Goal: Task Accomplishment & Management: Complete application form

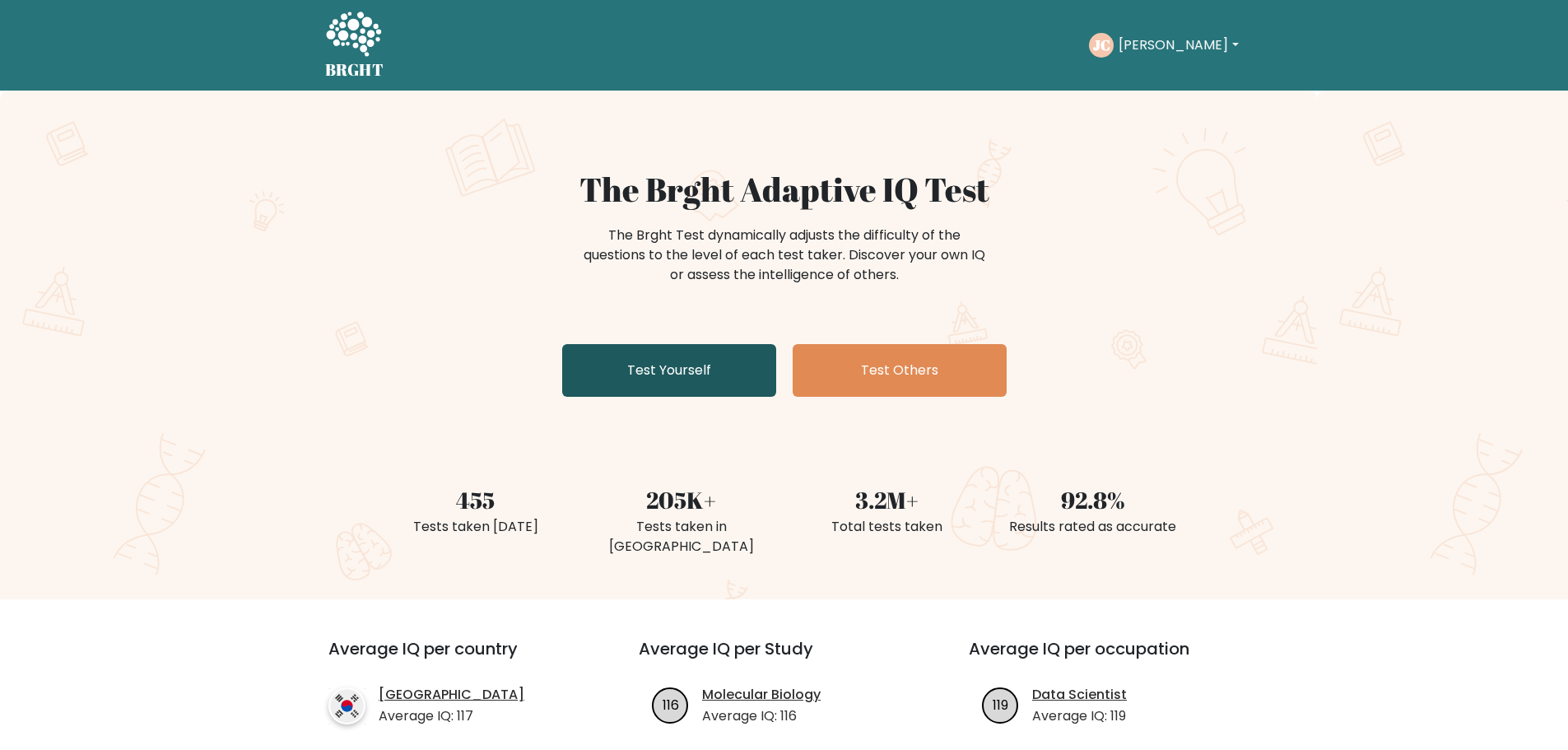
click at [679, 366] on link "Test Yourself" at bounding box center [669, 370] width 214 height 53
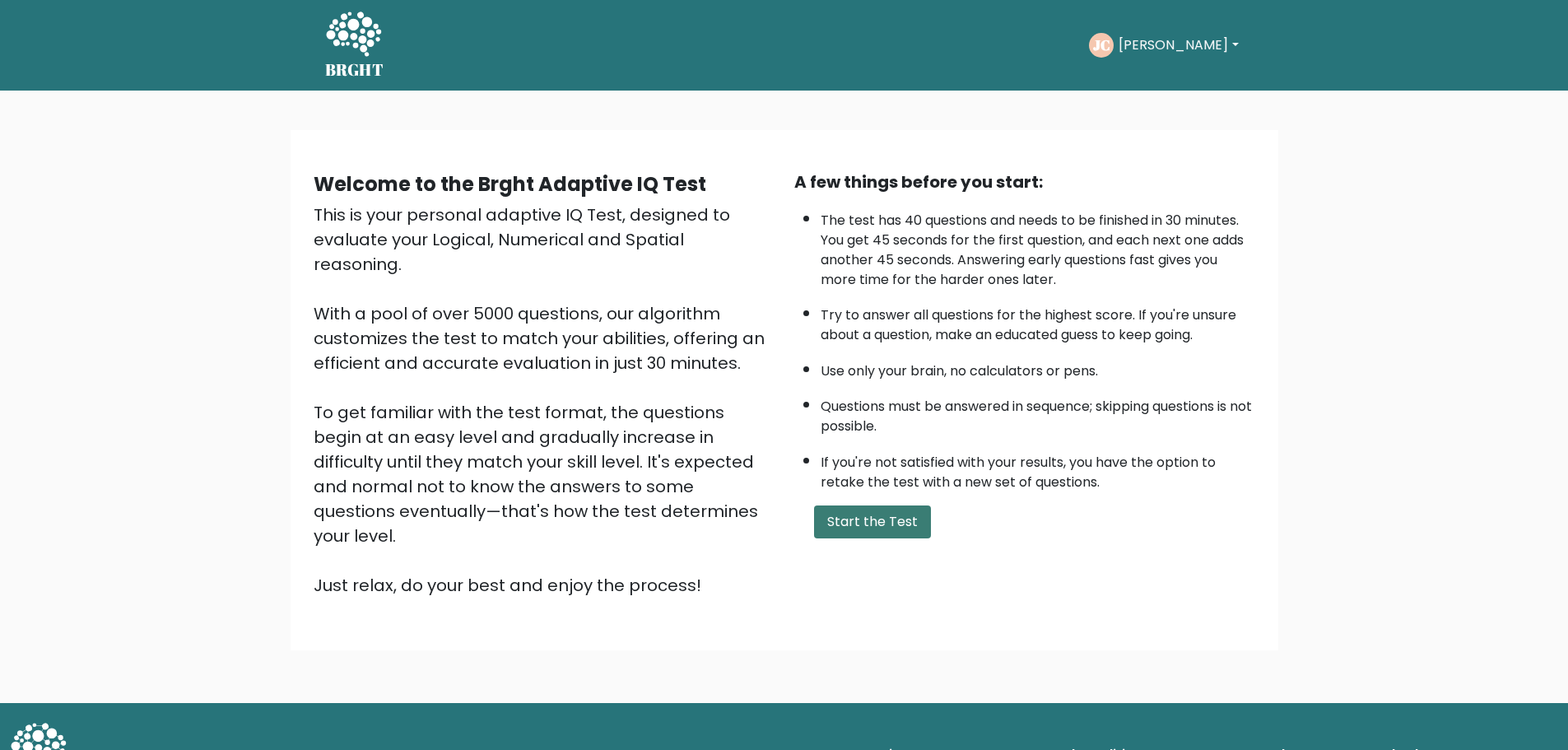
click at [880, 525] on button "Start the Test" at bounding box center [872, 522] width 117 height 33
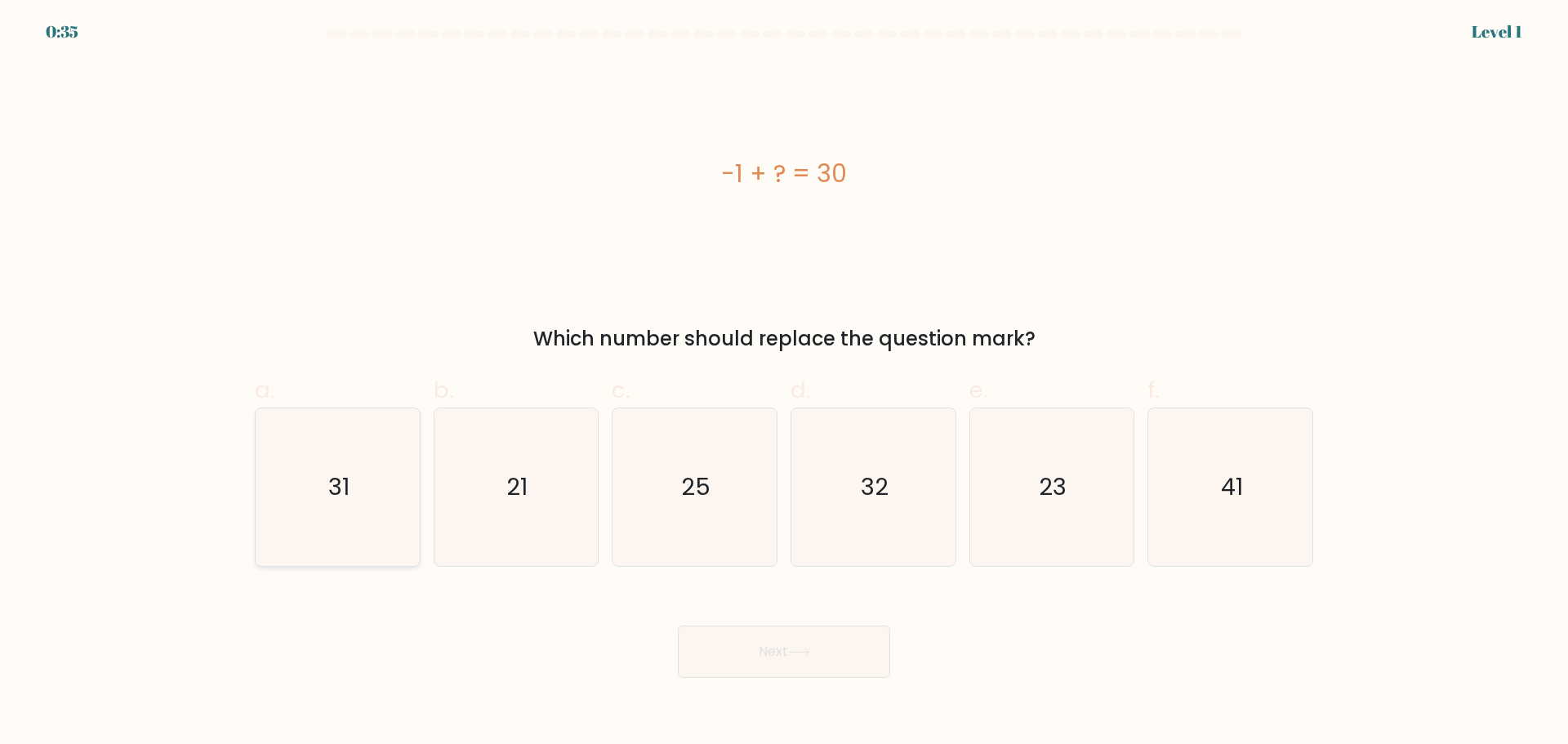
click at [370, 505] on icon "31" at bounding box center [338, 486] width 157 height 158
click at [784, 383] on input "a. 31" at bounding box center [784, 378] width 1 height 10
radio input "true"
click at [779, 650] on button "Next" at bounding box center [784, 652] width 212 height 52
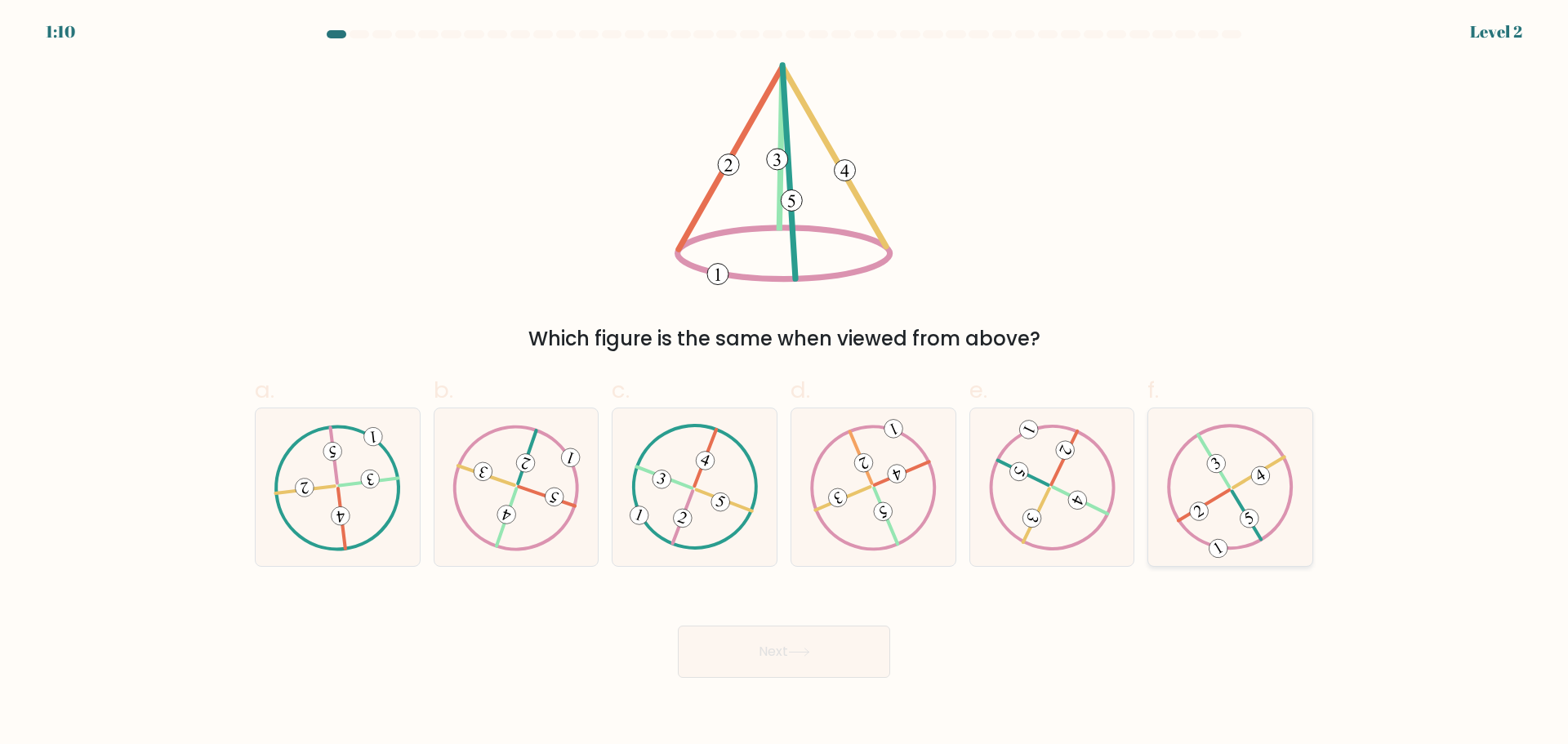
click at [1242, 512] on icon at bounding box center [1230, 486] width 127 height 126
click at [785, 383] on input "f." at bounding box center [784, 378] width 1 height 10
radio input "true"
click at [788, 667] on button "Next" at bounding box center [784, 652] width 212 height 52
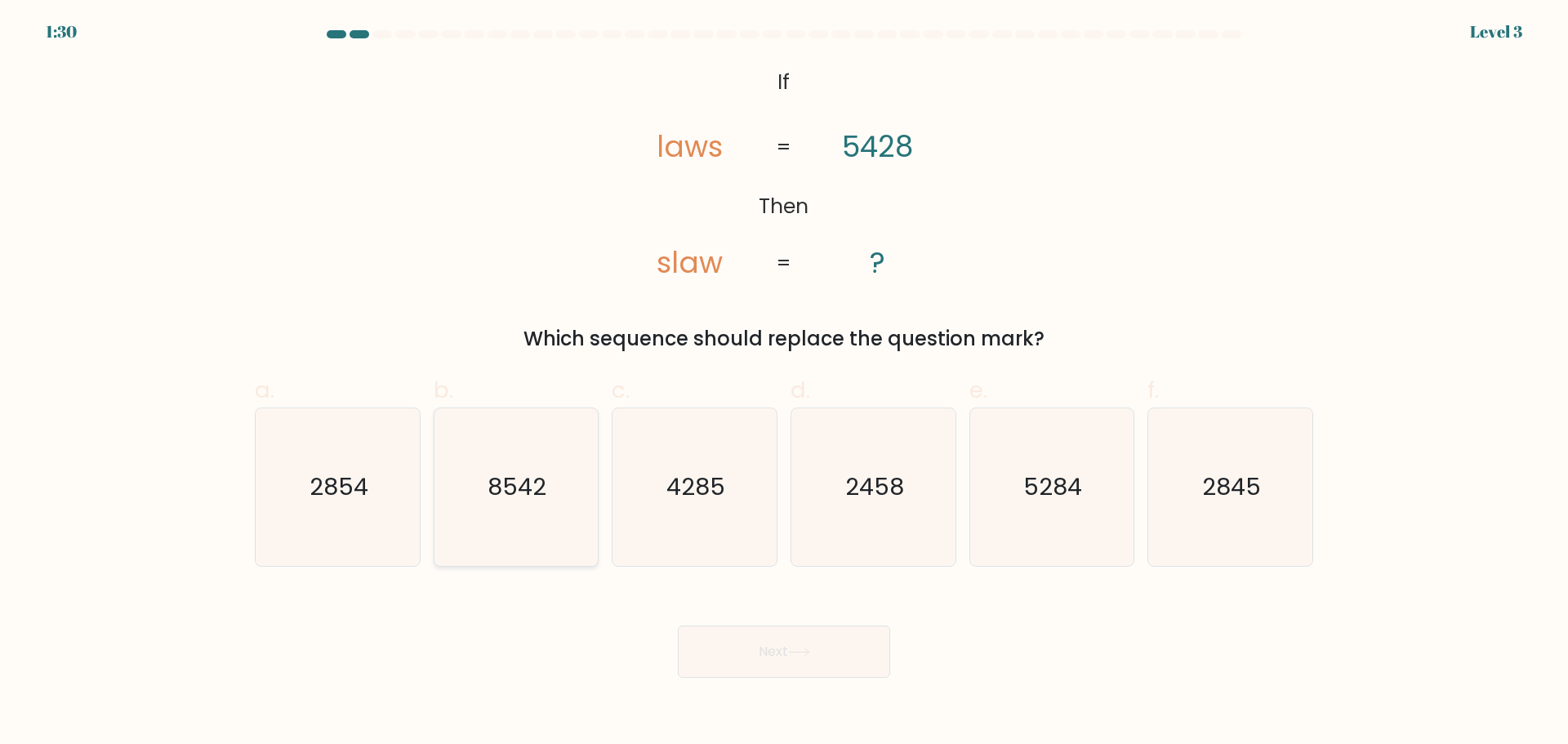
click at [561, 503] on icon "8542" at bounding box center [515, 486] width 157 height 158
click at [784, 383] on input "b. 8542" at bounding box center [784, 378] width 1 height 10
radio input "true"
click at [819, 647] on button "Next" at bounding box center [784, 652] width 212 height 52
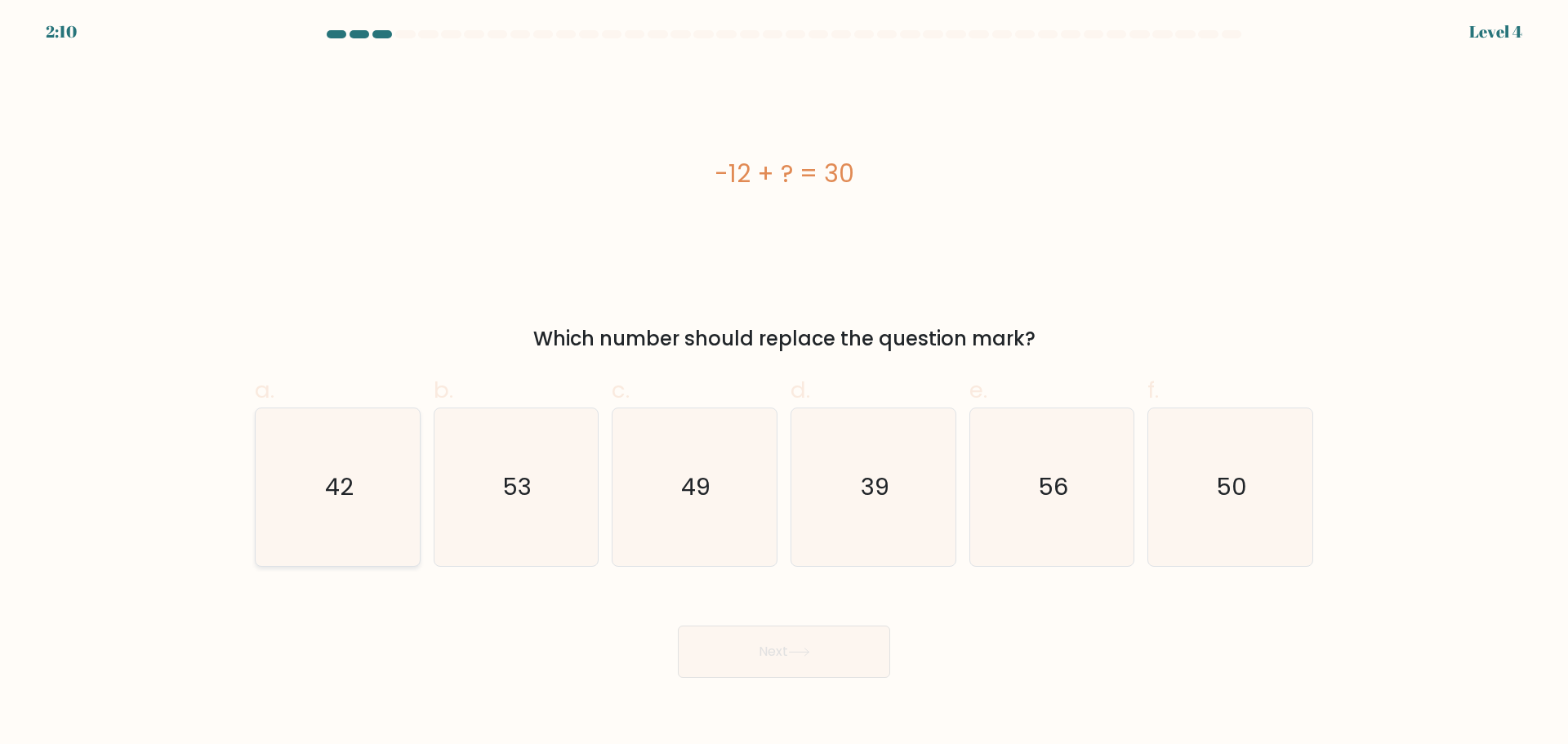
click at [352, 481] on text "42" at bounding box center [339, 487] width 29 height 33
click at [784, 383] on input "a. 42" at bounding box center [784, 378] width 1 height 10
radio input "true"
click at [833, 650] on button "Next" at bounding box center [784, 652] width 212 height 52
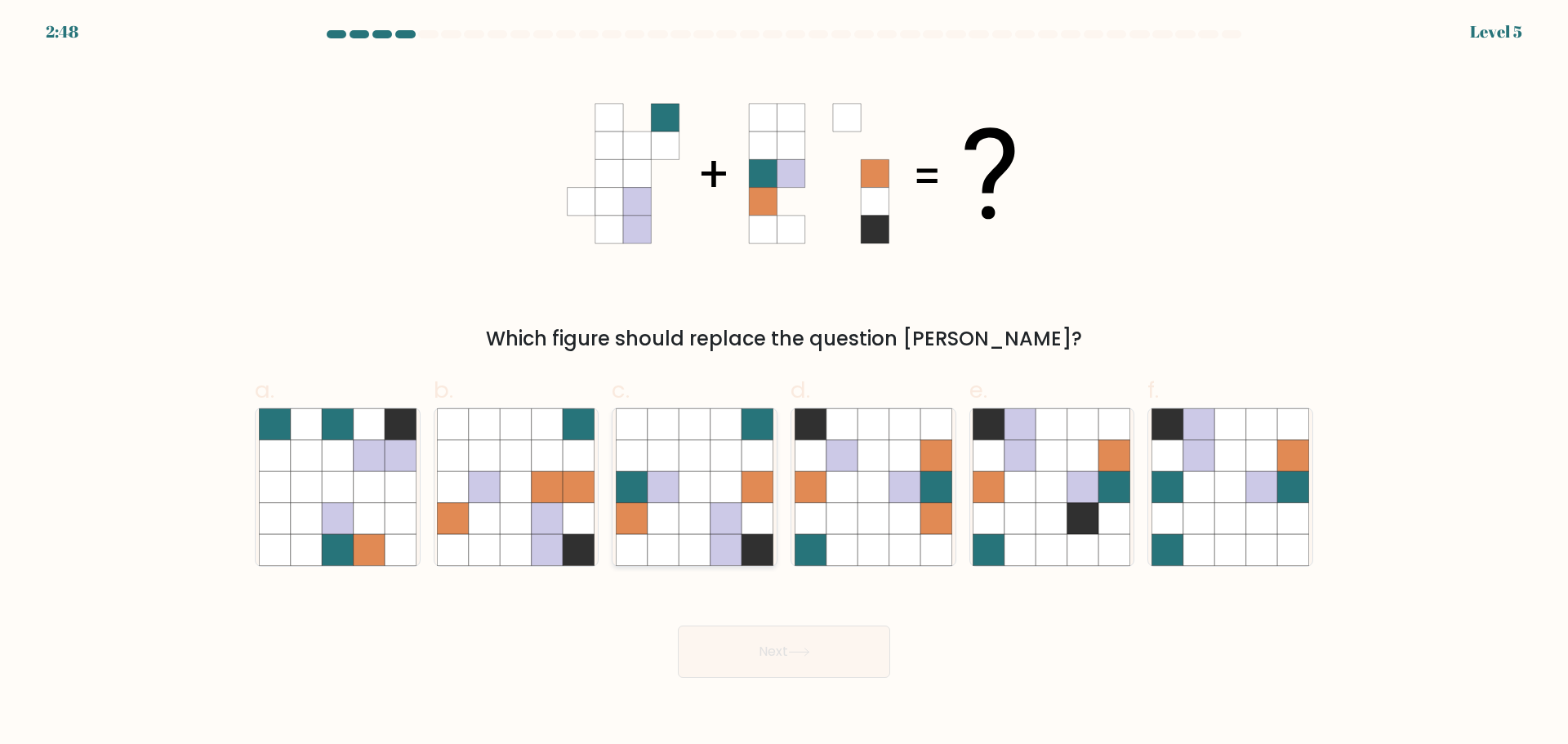
click at [691, 493] on icon at bounding box center [694, 487] width 31 height 31
click at [784, 383] on input "c." at bounding box center [784, 378] width 1 height 10
radio input "true"
click at [809, 668] on button "Next" at bounding box center [784, 652] width 212 height 52
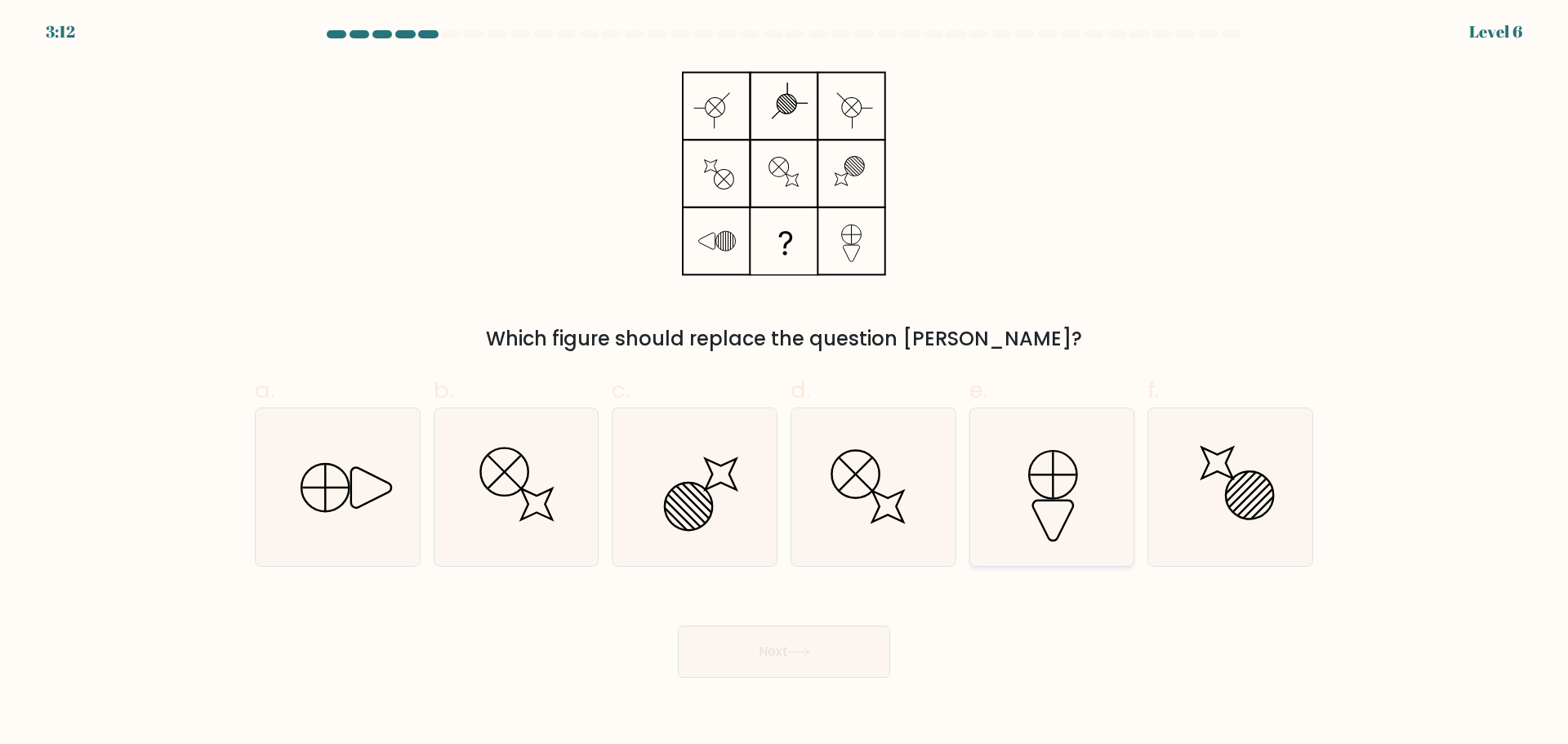
click at [1043, 501] on icon at bounding box center [1051, 486] width 157 height 158
click at [785, 383] on input "e." at bounding box center [784, 378] width 1 height 10
radio input "true"
click at [794, 642] on button "Next" at bounding box center [784, 652] width 212 height 52
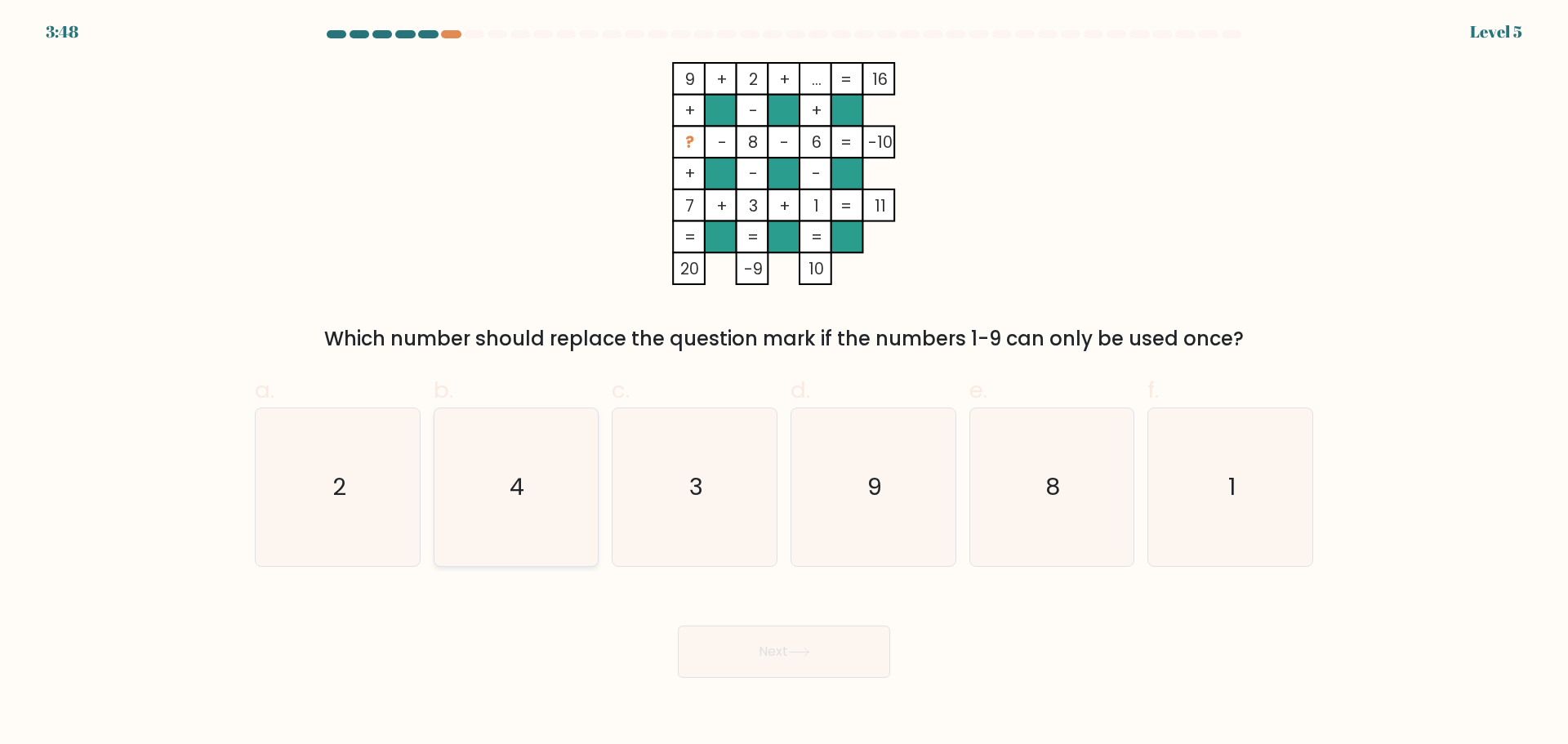
click at [549, 479] on icon "4" at bounding box center [515, 486] width 157 height 158
click at [784, 383] on input "b. 4" at bounding box center [784, 378] width 1 height 10
radio input "true"
click at [824, 667] on button "Next" at bounding box center [784, 652] width 212 height 52
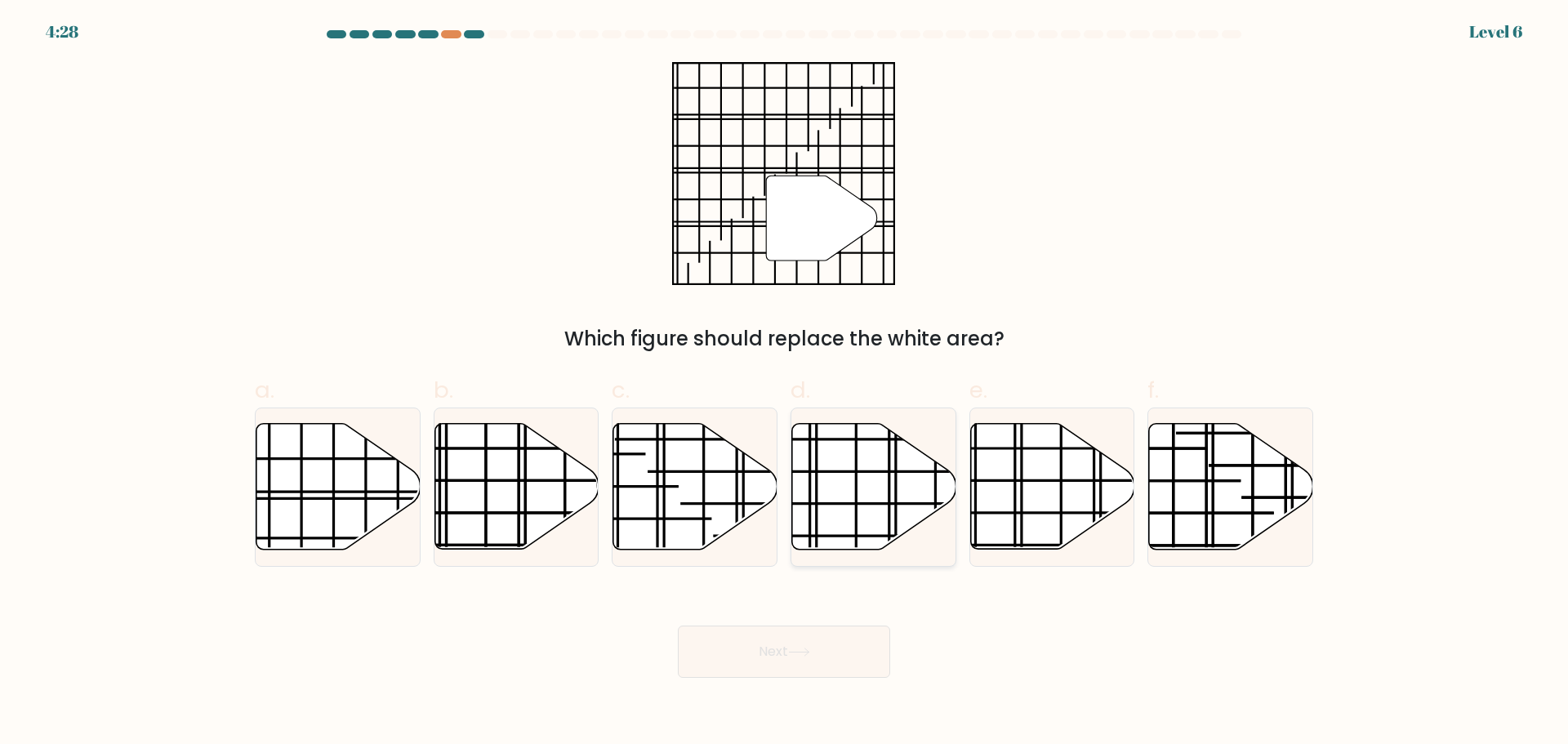
click at [861, 499] on icon at bounding box center [874, 486] width 164 height 126
click at [785, 383] on input "d." at bounding box center [784, 378] width 1 height 10
radio input "true"
click at [821, 660] on button "Next" at bounding box center [784, 652] width 212 height 52
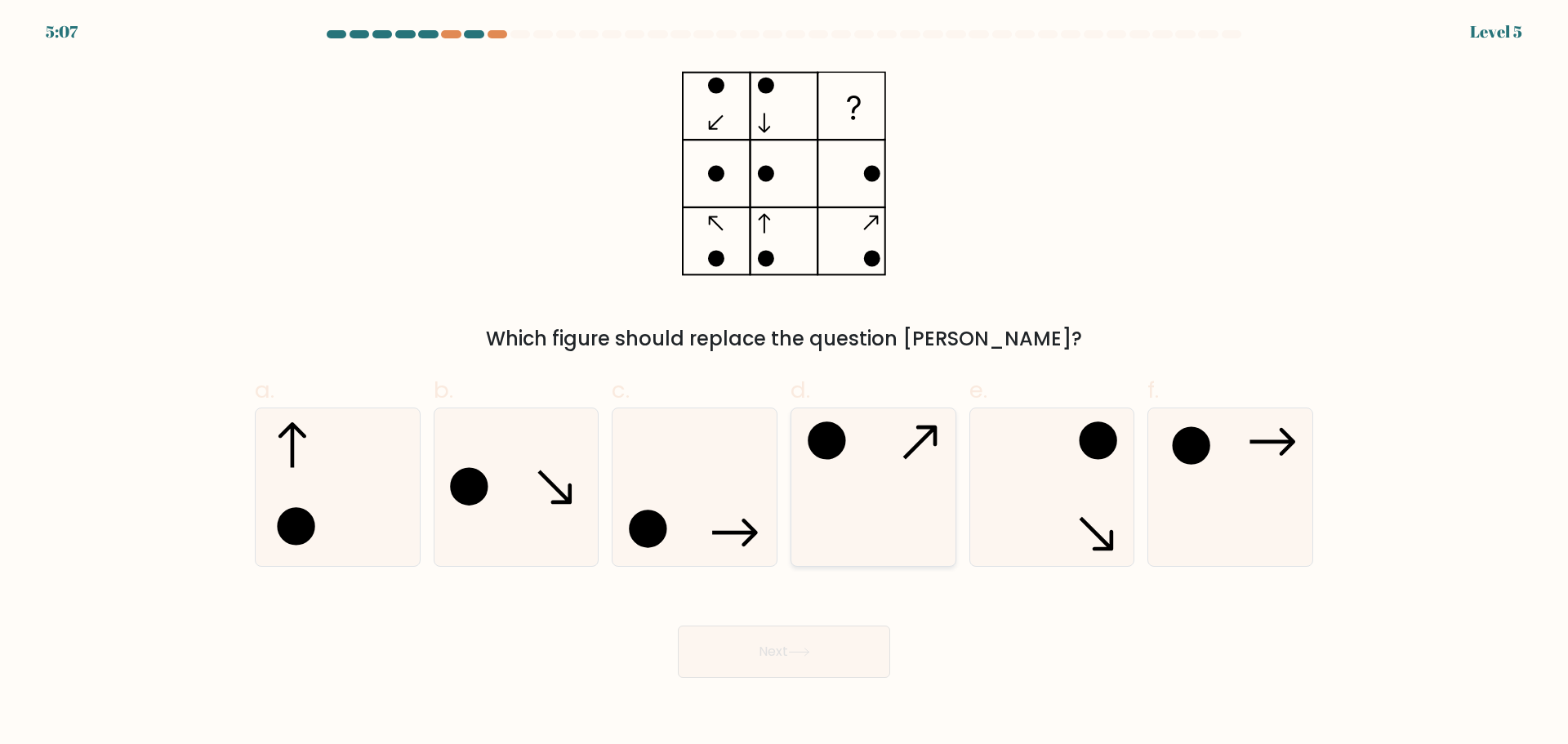
click at [854, 456] on icon at bounding box center [873, 486] width 157 height 158
click at [785, 383] on input "d." at bounding box center [784, 378] width 1 height 10
radio input "true"
click at [816, 638] on button "Next" at bounding box center [784, 652] width 212 height 52
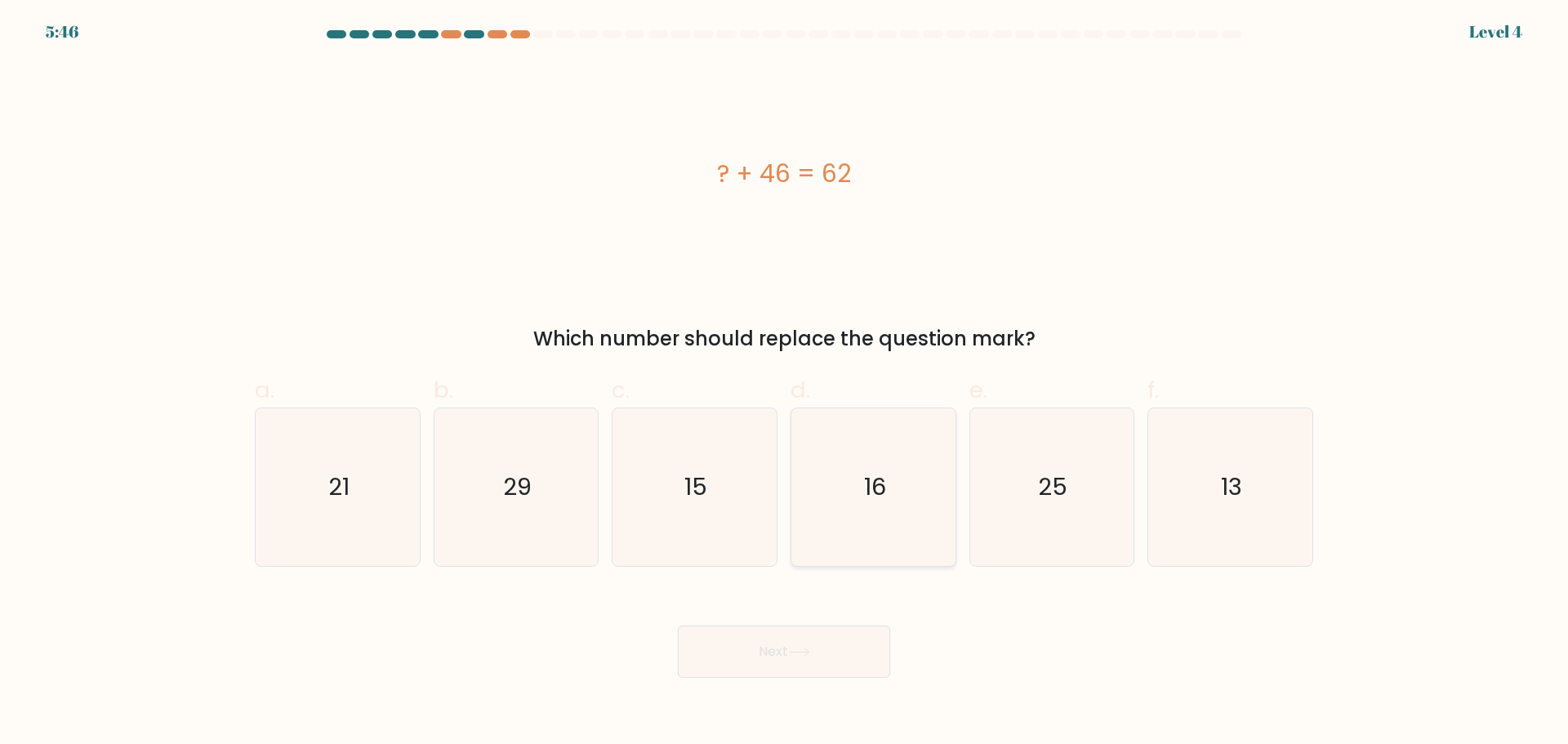
click at [873, 493] on text "16" at bounding box center [874, 487] width 22 height 33
click at [785, 383] on input "d. 16" at bounding box center [784, 378] width 1 height 10
radio input "true"
click at [827, 645] on button "Next" at bounding box center [784, 652] width 212 height 52
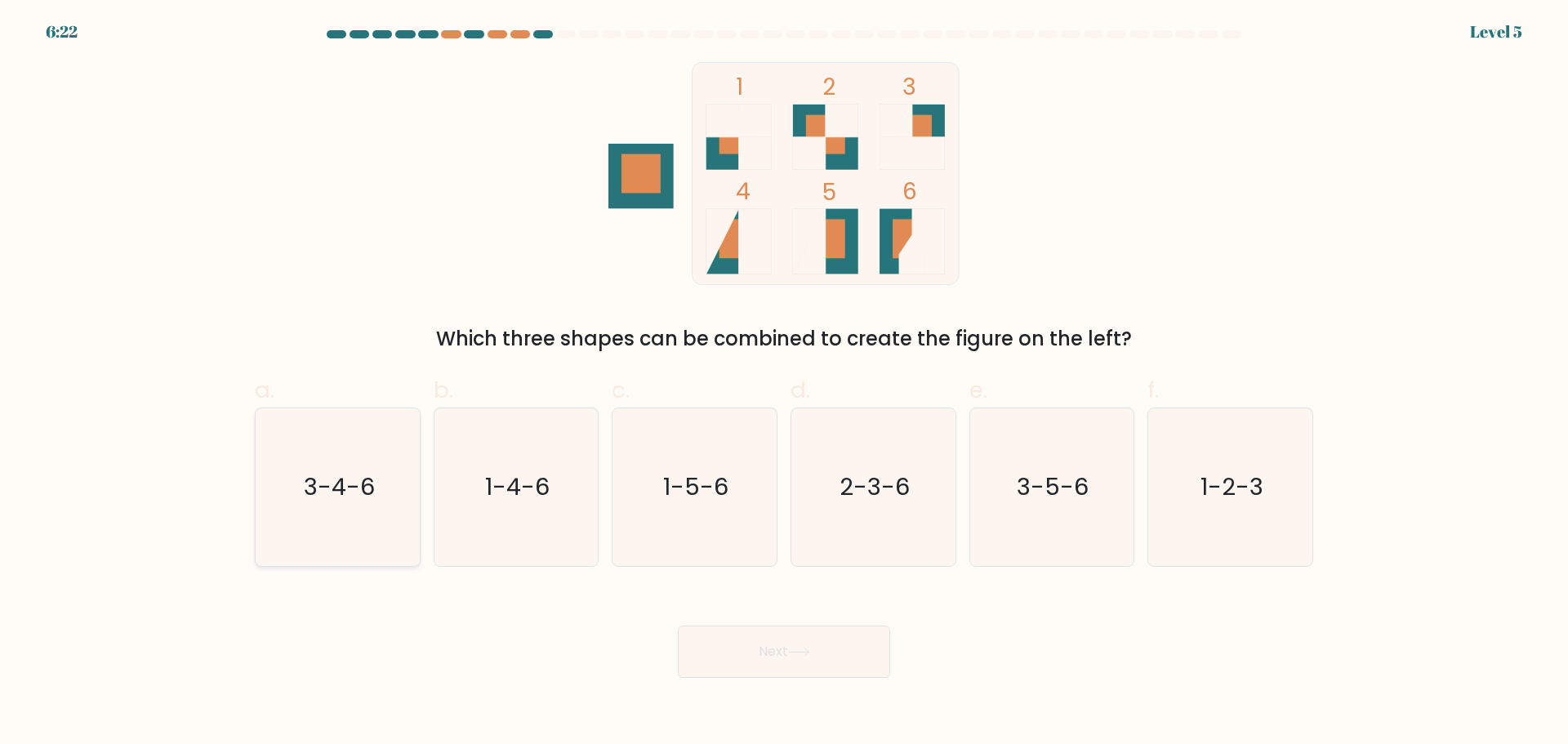
click at [343, 510] on icon "3-4-6" at bounding box center [338, 486] width 157 height 158
click at [784, 383] on input "a. 3-4-6" at bounding box center [784, 378] width 1 height 10
radio input "true"
click at [822, 667] on button "Next" at bounding box center [784, 652] width 212 height 52
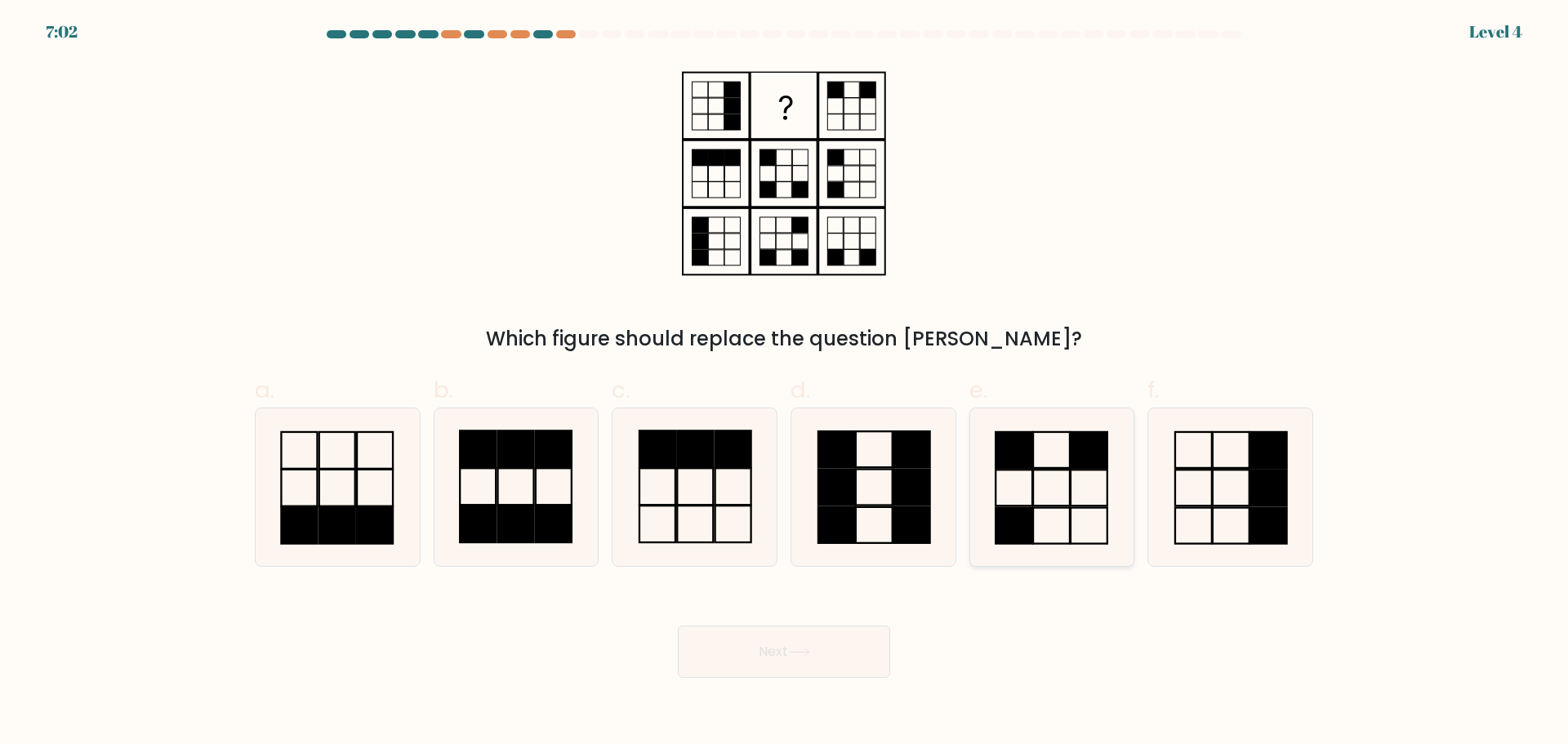
click at [1089, 498] on icon at bounding box center [1051, 486] width 157 height 158
click at [785, 383] on input "e." at bounding box center [784, 378] width 1 height 10
radio input "true"
click at [821, 629] on button "Next" at bounding box center [784, 652] width 212 height 52
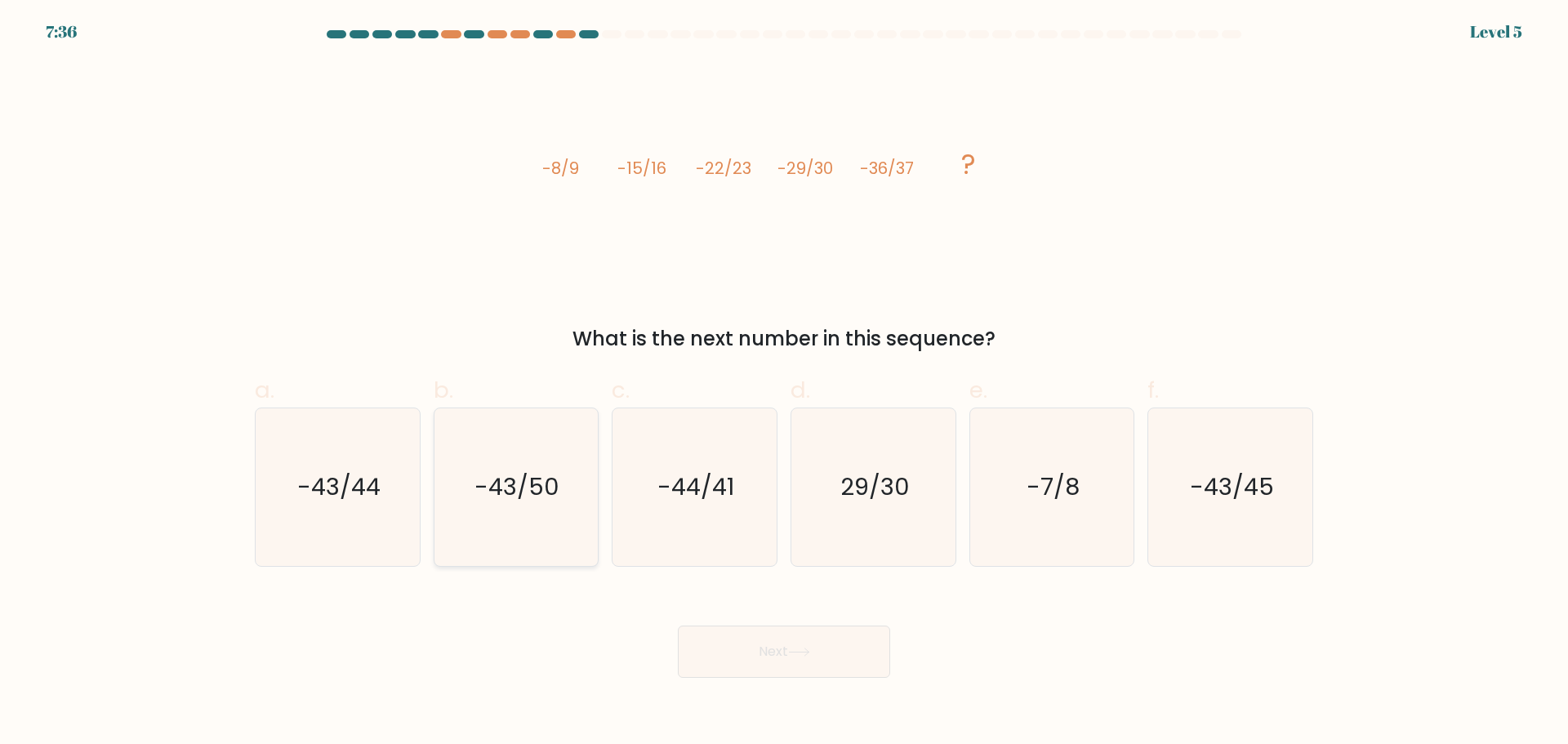
click at [514, 519] on icon "-43/50" at bounding box center [515, 486] width 157 height 158
click at [784, 383] on input "b. -43/50" at bounding box center [784, 378] width 1 height 10
radio input "true"
click at [786, 662] on button "Next" at bounding box center [784, 652] width 212 height 52
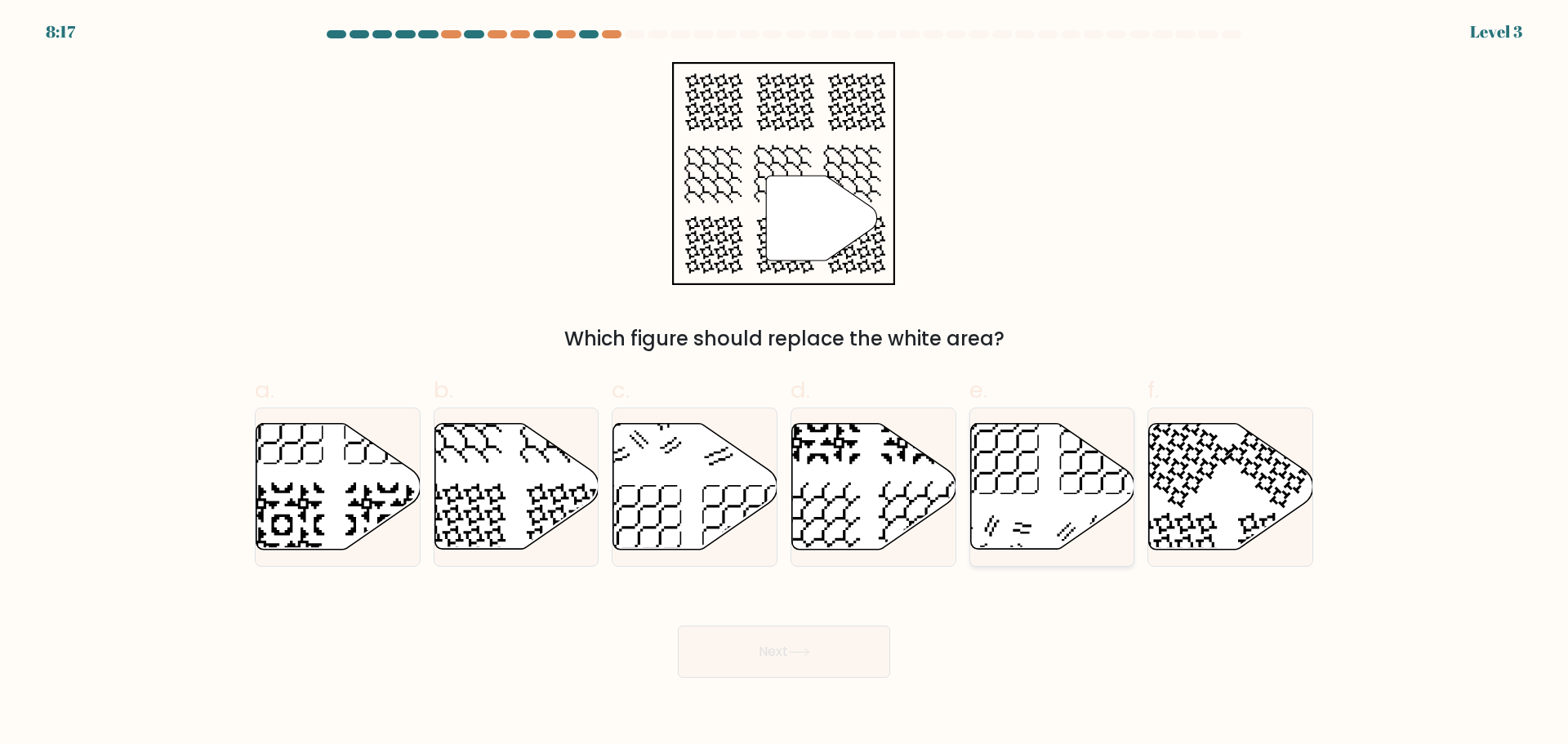
click at [1055, 489] on icon at bounding box center [1052, 486] width 164 height 126
click at [785, 383] on input "e." at bounding box center [784, 378] width 1 height 10
radio input "true"
click at [536, 482] on icon at bounding box center [516, 486] width 164 height 126
click at [784, 383] on input "b." at bounding box center [784, 378] width 1 height 10
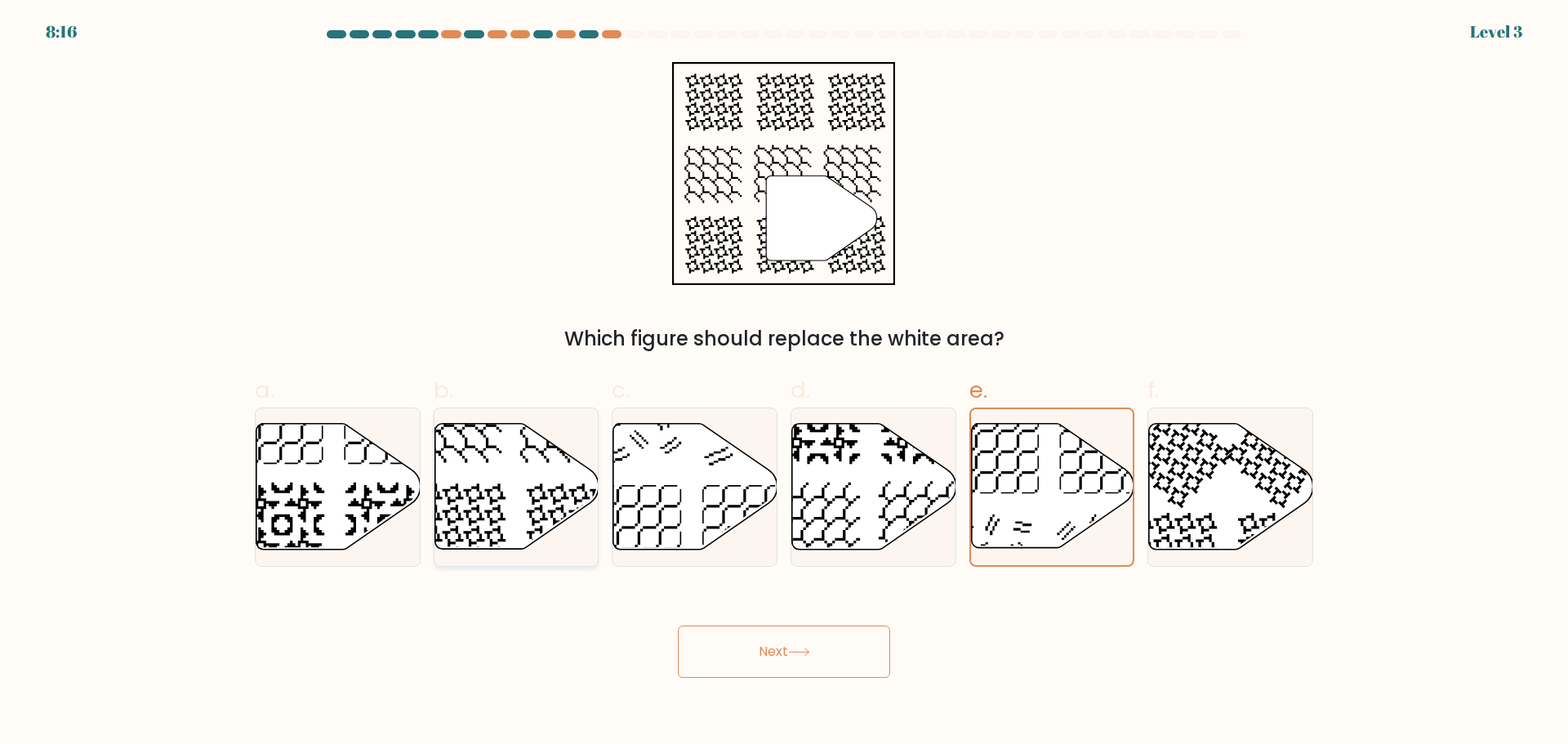
radio input "true"
click at [819, 666] on button "Next" at bounding box center [784, 652] width 212 height 52
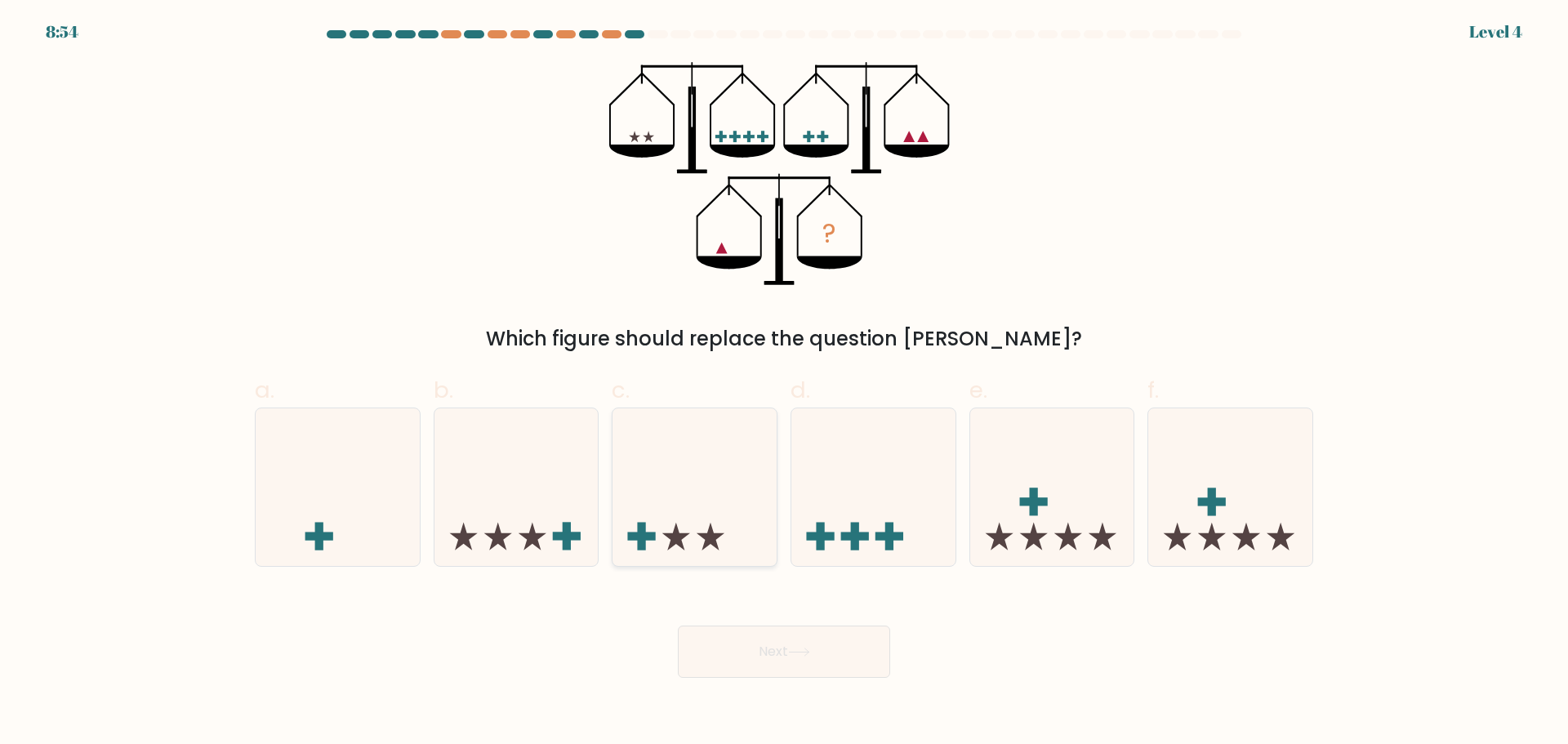
click at [732, 512] on icon at bounding box center [694, 486] width 164 height 136
click at [784, 383] on input "c." at bounding box center [784, 378] width 1 height 10
radio input "true"
click at [808, 652] on icon at bounding box center [799, 652] width 20 height 7
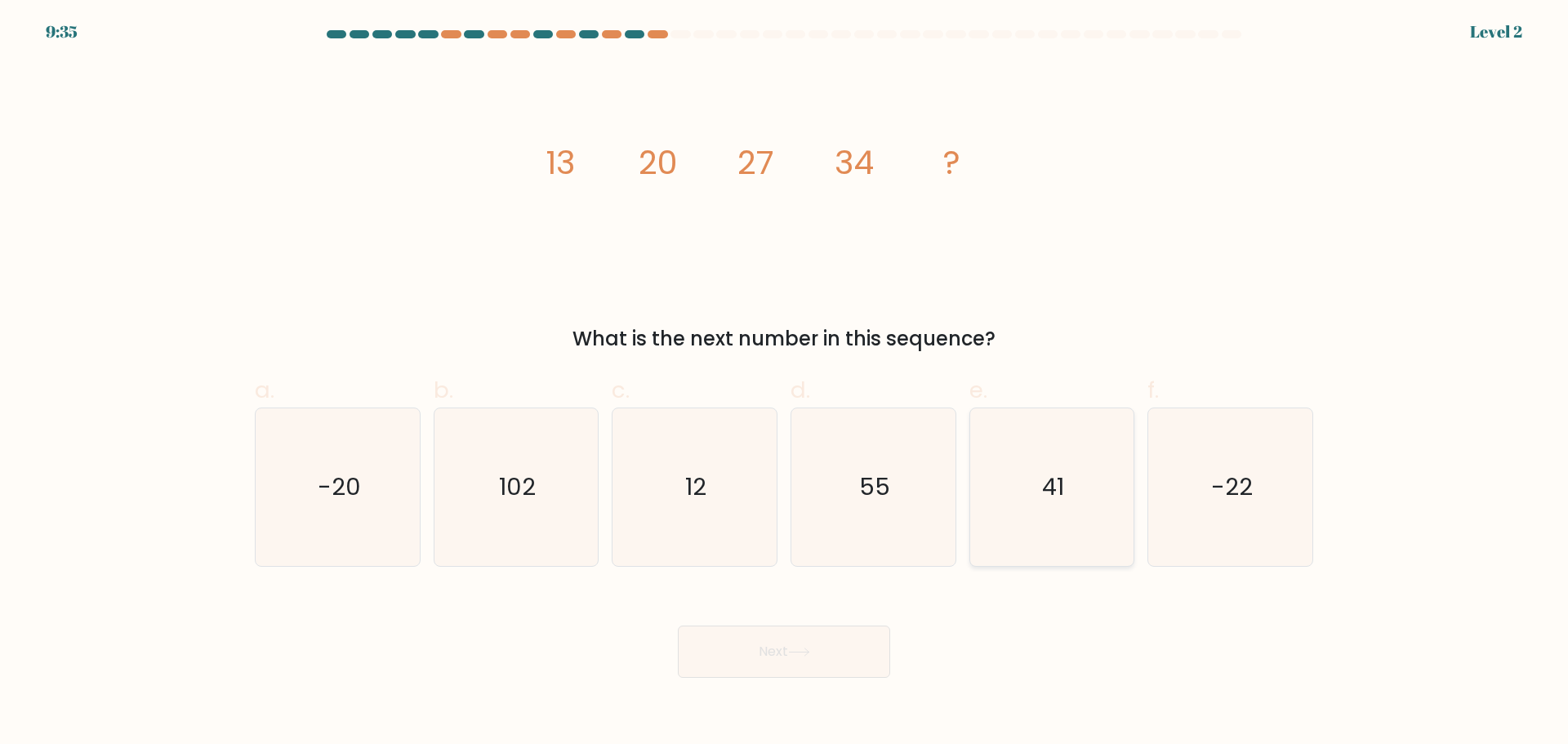
click at [1029, 529] on icon "41" at bounding box center [1051, 486] width 157 height 158
click at [785, 383] on input "e. 41" at bounding box center [784, 378] width 1 height 10
radio input "true"
click at [791, 677] on button "Next" at bounding box center [784, 652] width 212 height 52
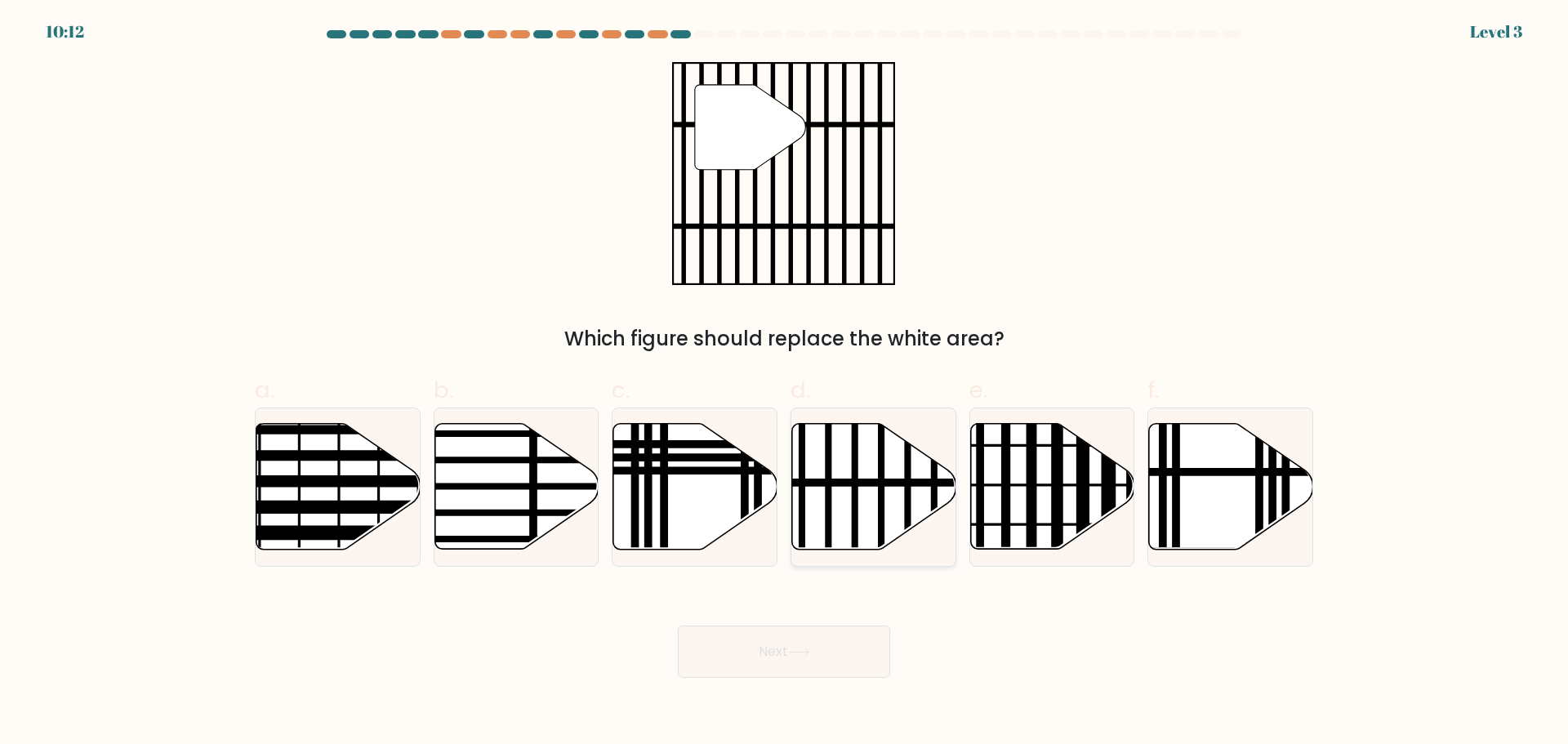
click at [843, 533] on icon at bounding box center [874, 486] width 164 height 126
click at [785, 383] on input "d." at bounding box center [784, 378] width 1 height 10
radio input "true"
click at [801, 640] on button "Next" at bounding box center [784, 652] width 212 height 52
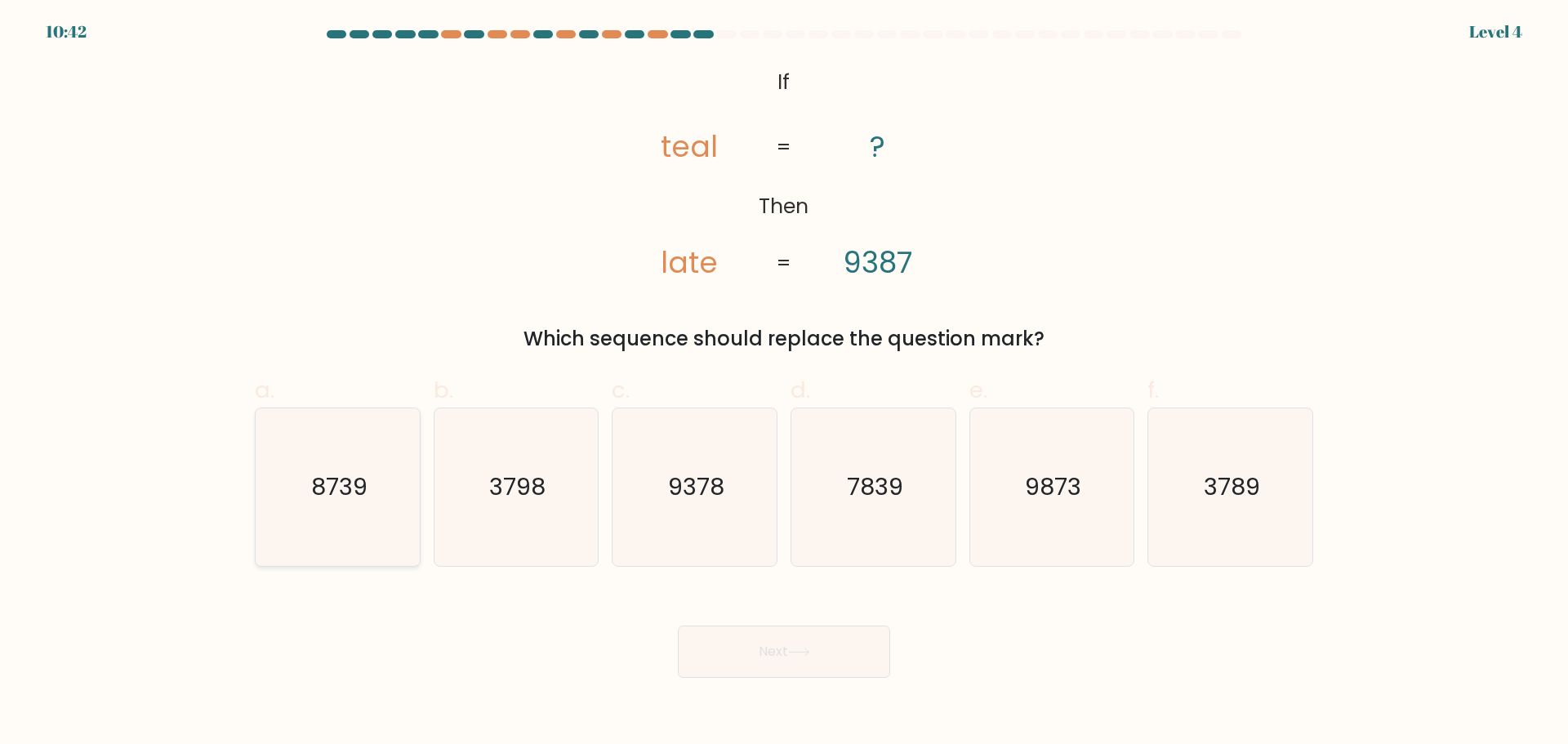
click at [355, 511] on icon "8739" at bounding box center [338, 486] width 157 height 158
click at [784, 383] on input "a. 8739" at bounding box center [784, 378] width 1 height 10
radio input "true"
click at [795, 644] on button "Next" at bounding box center [784, 652] width 212 height 52
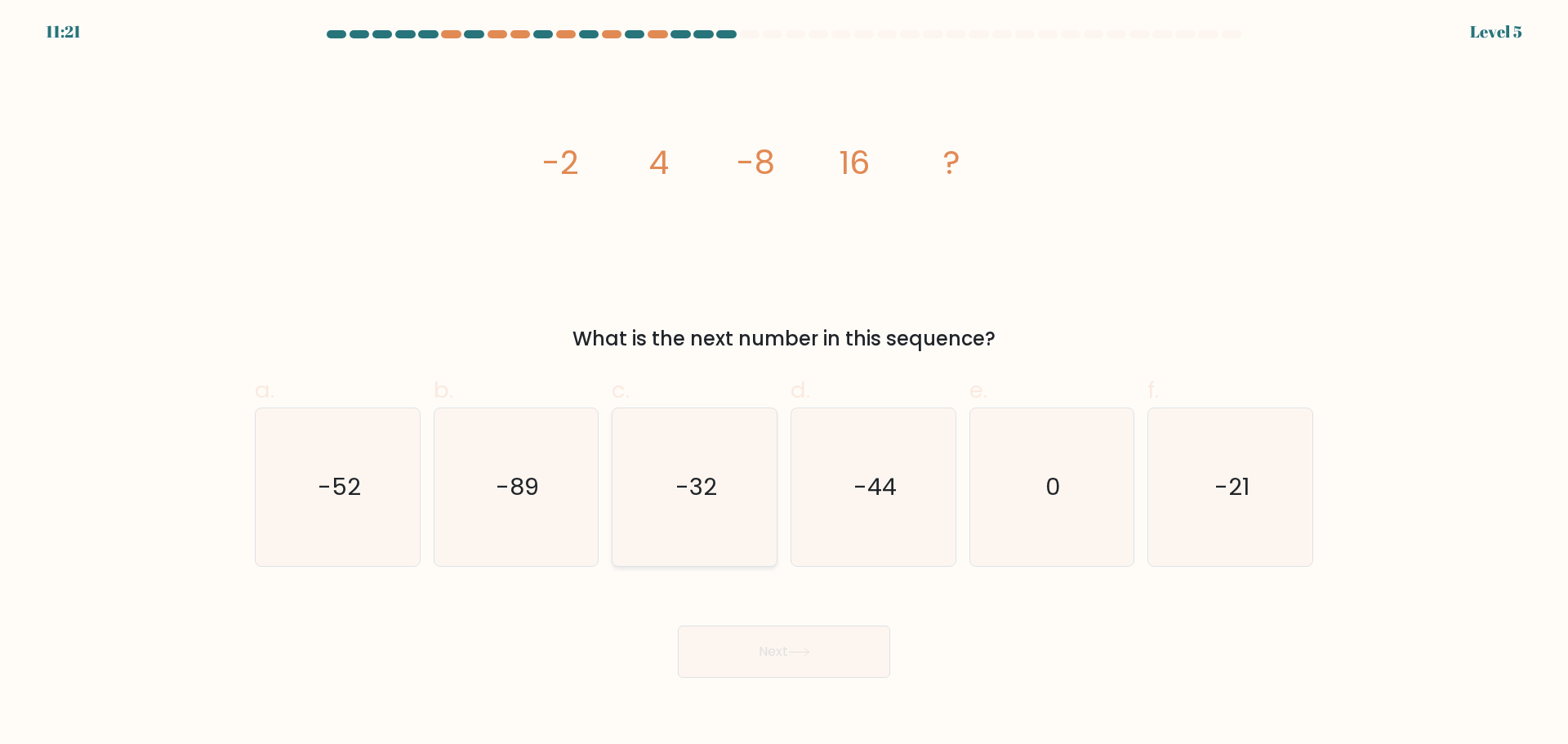
click at [695, 508] on icon "-32" at bounding box center [694, 486] width 157 height 158
click at [784, 383] on input "c. -32" at bounding box center [784, 378] width 1 height 10
radio input "true"
click at [787, 660] on button "Next" at bounding box center [784, 652] width 212 height 52
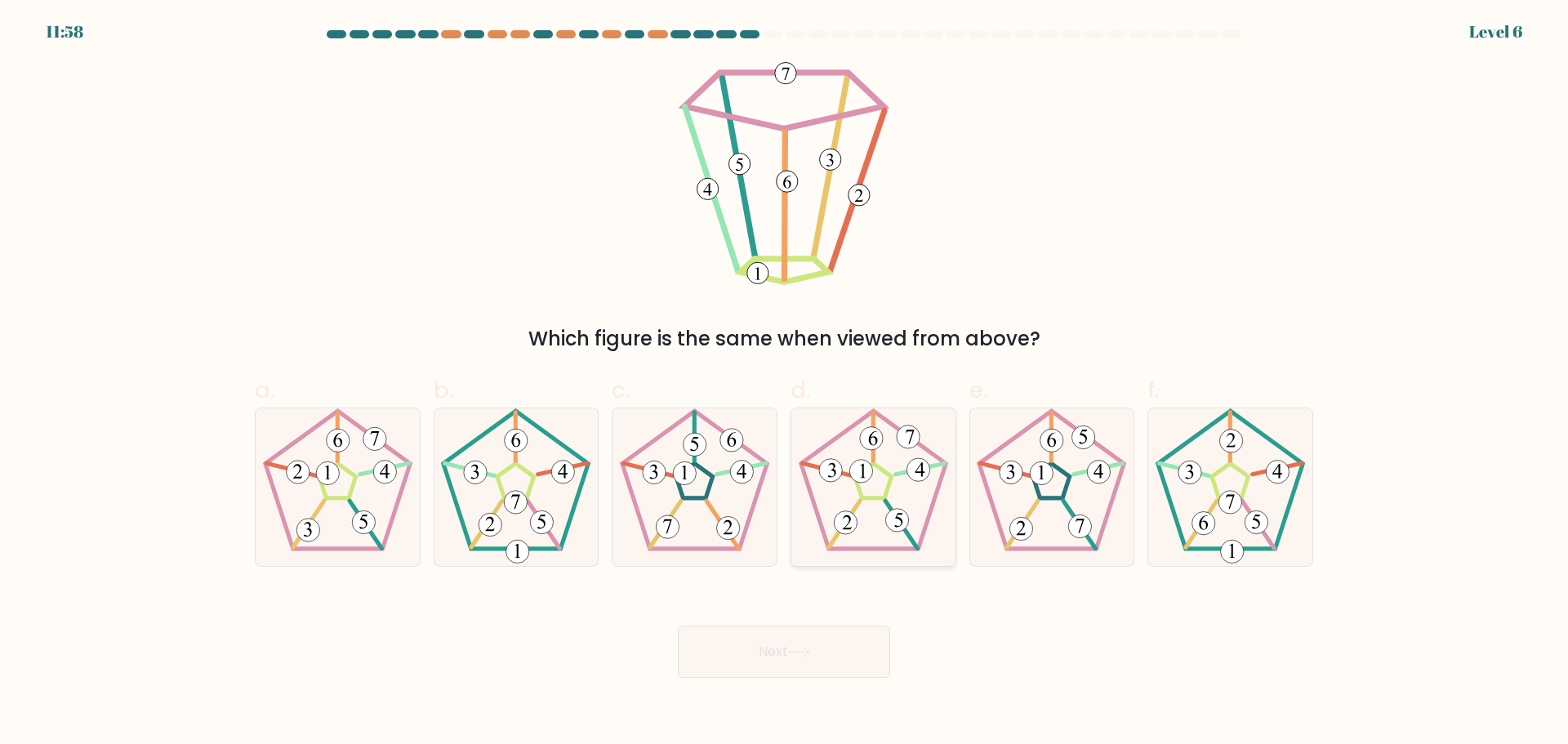
click at [898, 509] on 312 at bounding box center [896, 519] width 23 height 23
click at [785, 383] on input "d." at bounding box center [784, 378] width 1 height 10
radio input "true"
click at [830, 649] on button "Next" at bounding box center [784, 652] width 212 height 52
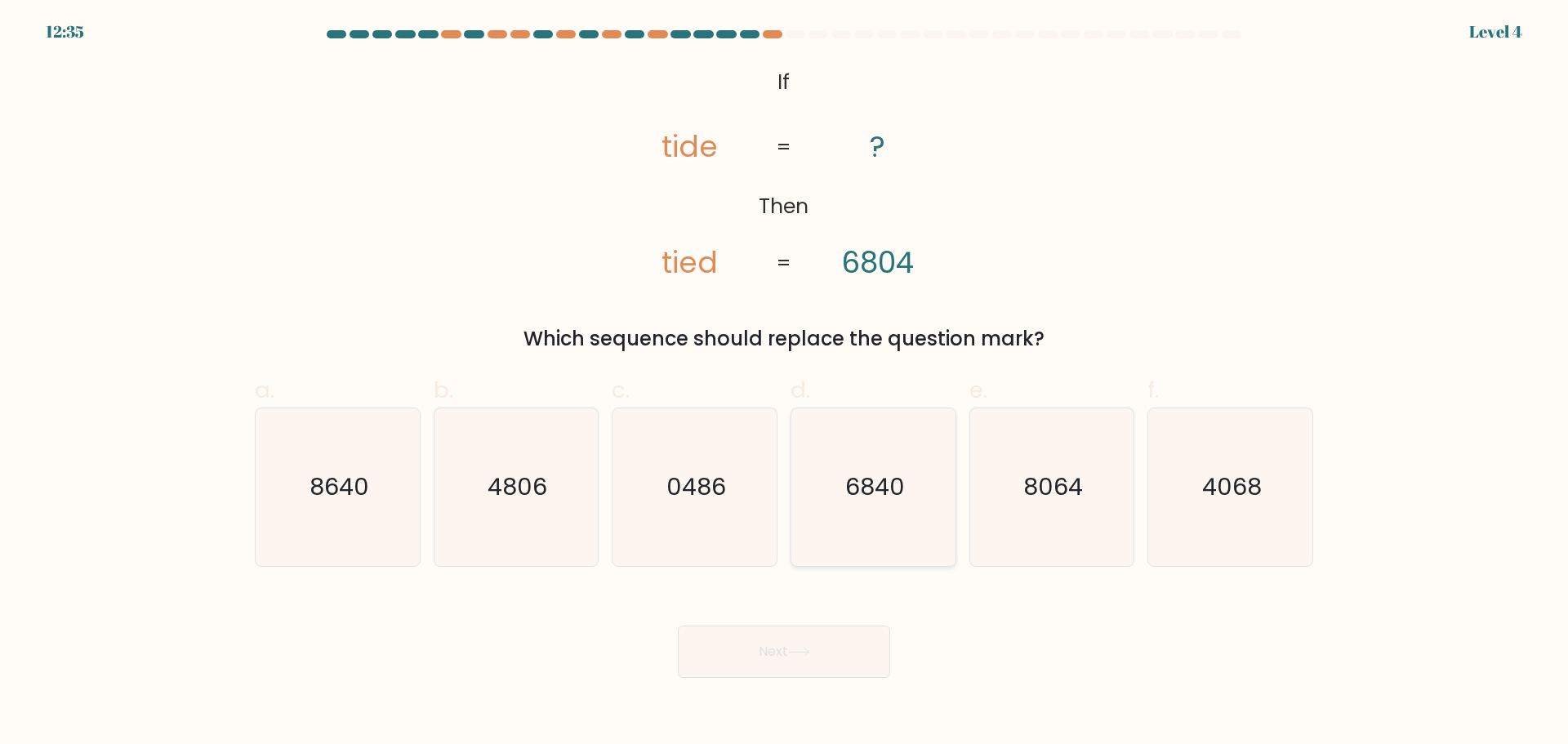
click at [885, 508] on icon "6840" at bounding box center [873, 486] width 157 height 158
click at [785, 383] on input "d. 6840" at bounding box center [784, 378] width 1 height 10
radio input "true"
drag, startPoint x: 795, startPoint y: 661, endPoint x: 812, endPoint y: 597, distance: 66.2
click at [794, 661] on button "Next" at bounding box center [784, 652] width 212 height 52
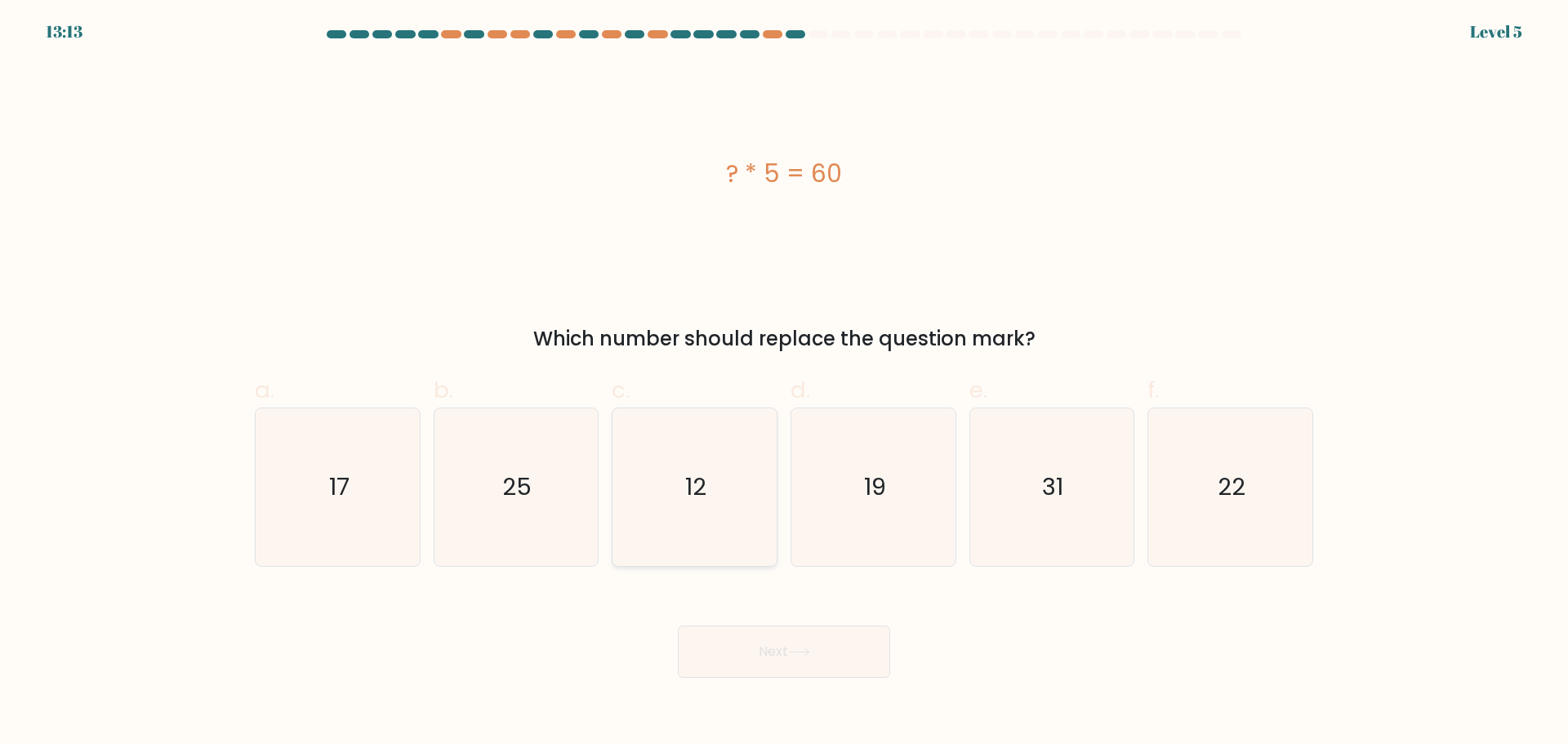
click at [677, 504] on icon "12" at bounding box center [694, 486] width 157 height 158
click at [784, 383] on input "c. 12" at bounding box center [784, 378] width 1 height 10
radio input "true"
click at [826, 650] on button "Next" at bounding box center [784, 652] width 212 height 52
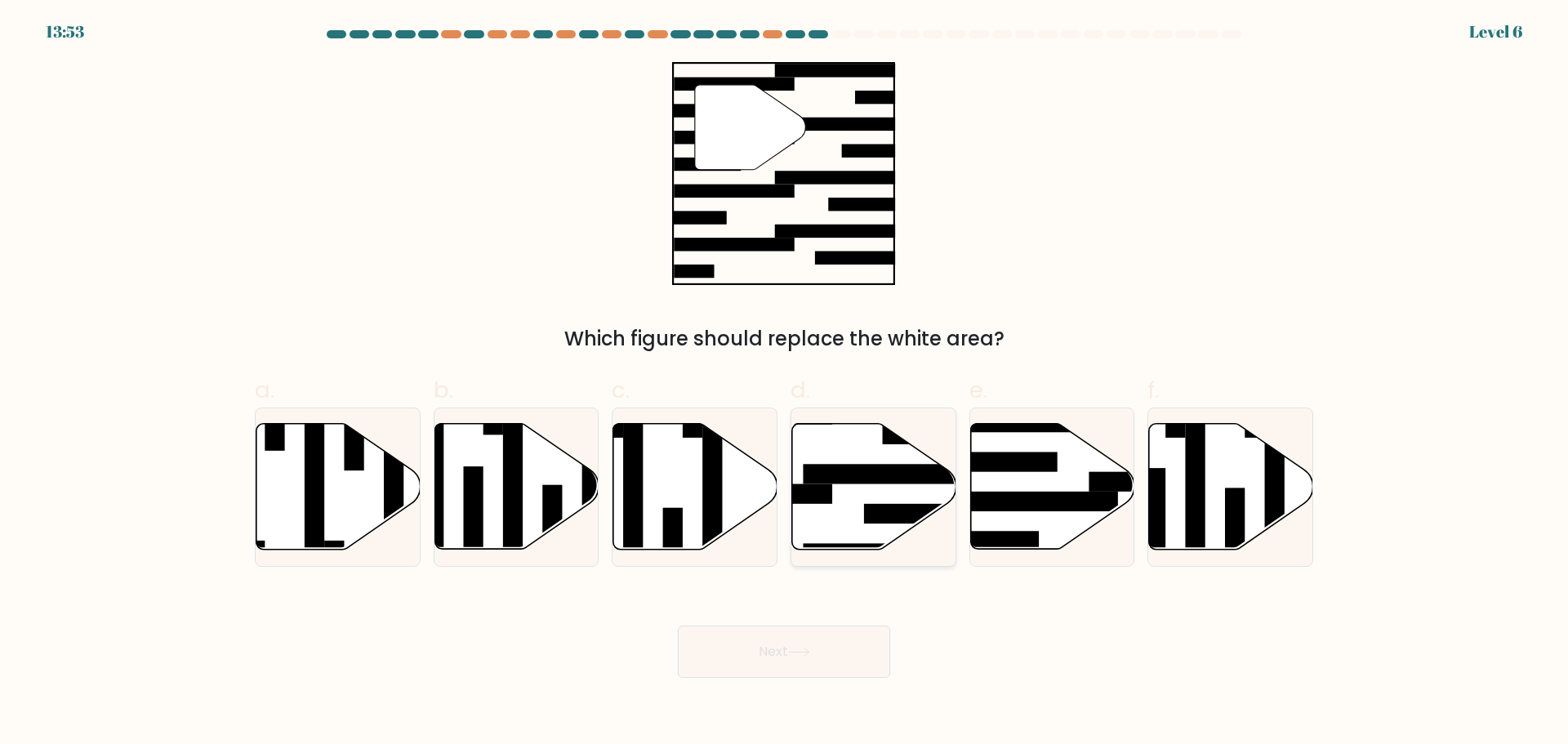
click at [868, 502] on icon at bounding box center [874, 486] width 164 height 126
click at [785, 383] on input "d." at bounding box center [784, 378] width 1 height 10
radio input "true"
click at [839, 663] on button "Next" at bounding box center [784, 652] width 212 height 52
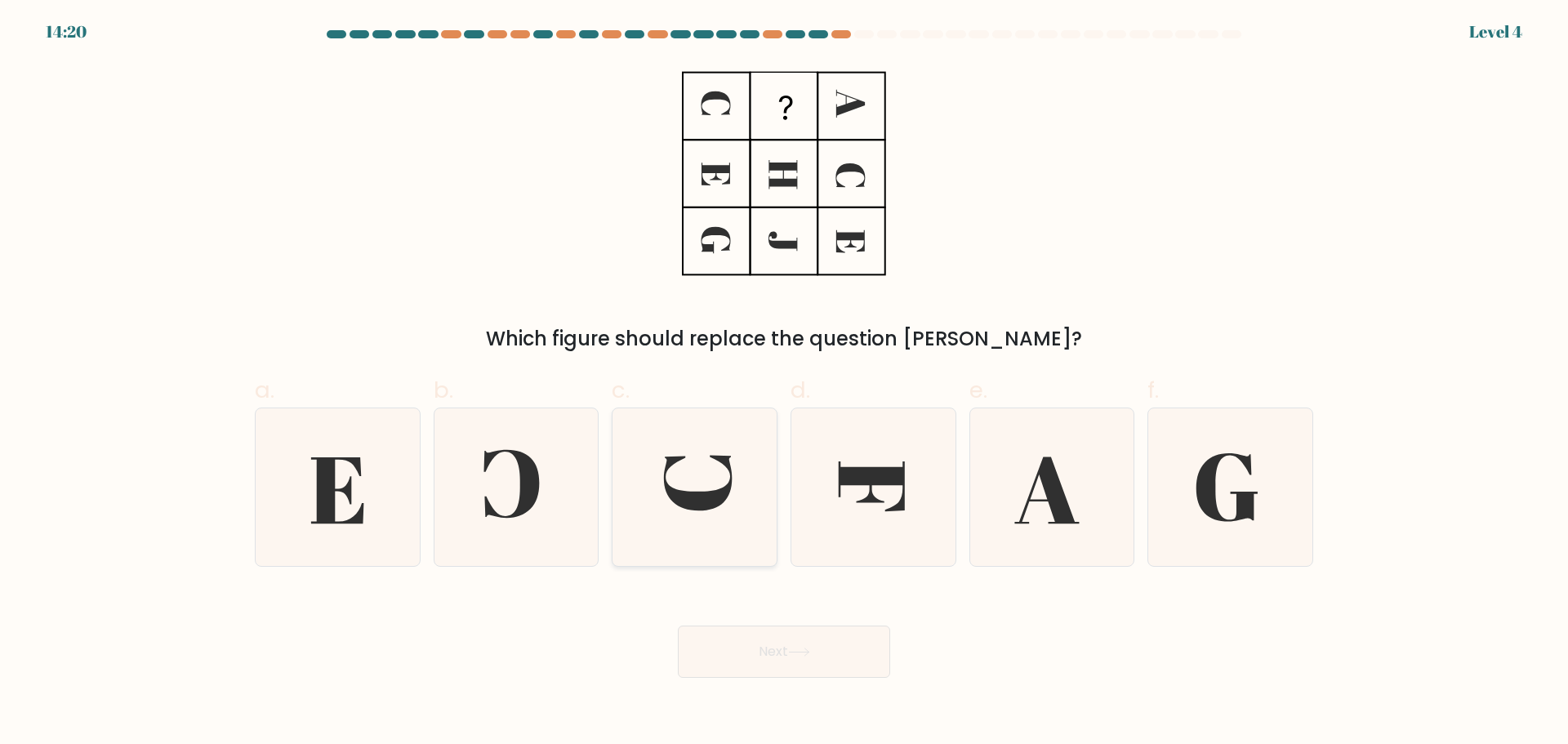
click at [716, 492] on icon at bounding box center [698, 483] width 68 height 56
click at [784, 383] on input "c." at bounding box center [784, 378] width 1 height 10
radio input "true"
click at [777, 646] on button "Next" at bounding box center [784, 652] width 212 height 52
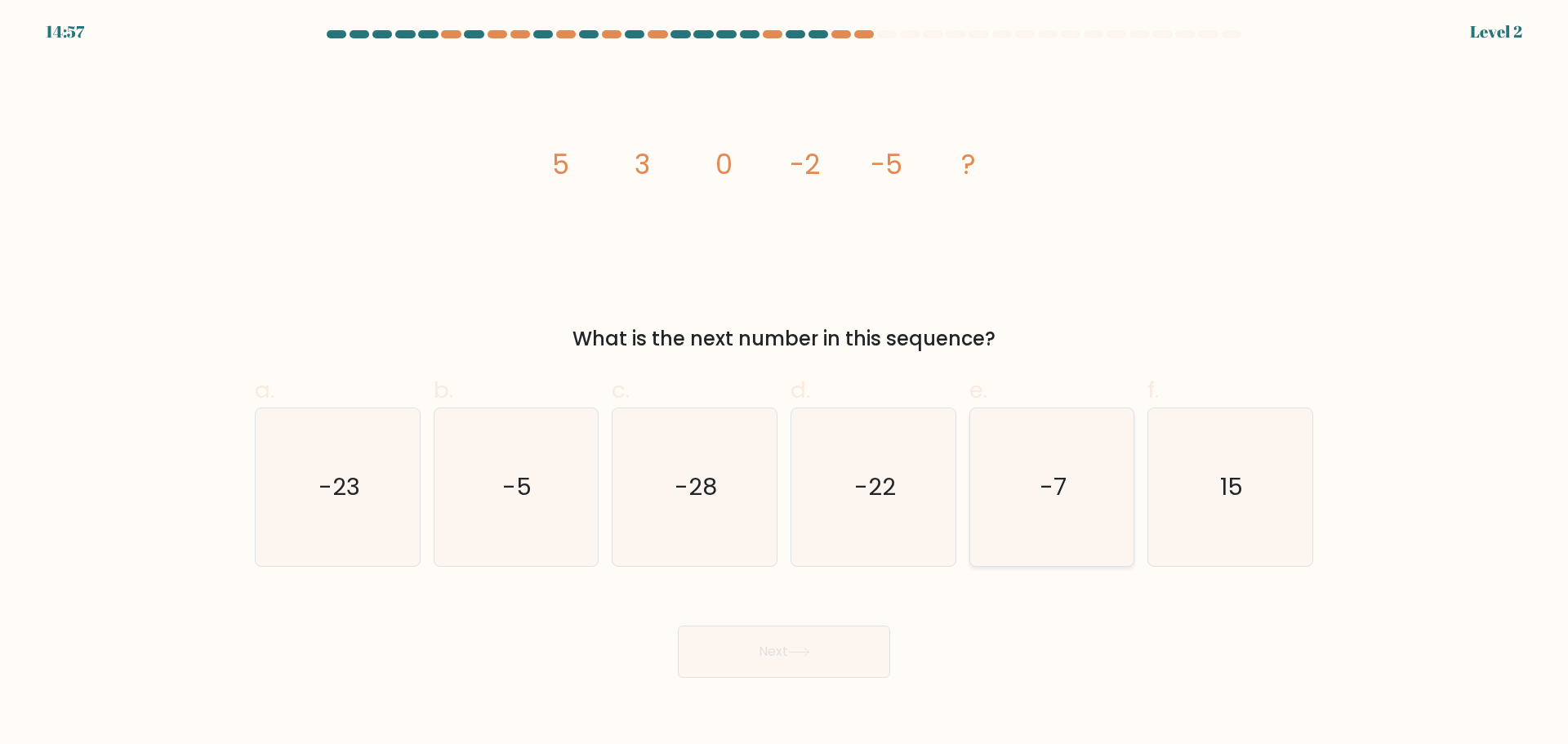
click at [1033, 535] on icon "-7" at bounding box center [1051, 486] width 157 height 158
click at [785, 383] on input "e. -7" at bounding box center [784, 378] width 1 height 10
radio input "true"
click at [832, 654] on button "Next" at bounding box center [784, 652] width 212 height 52
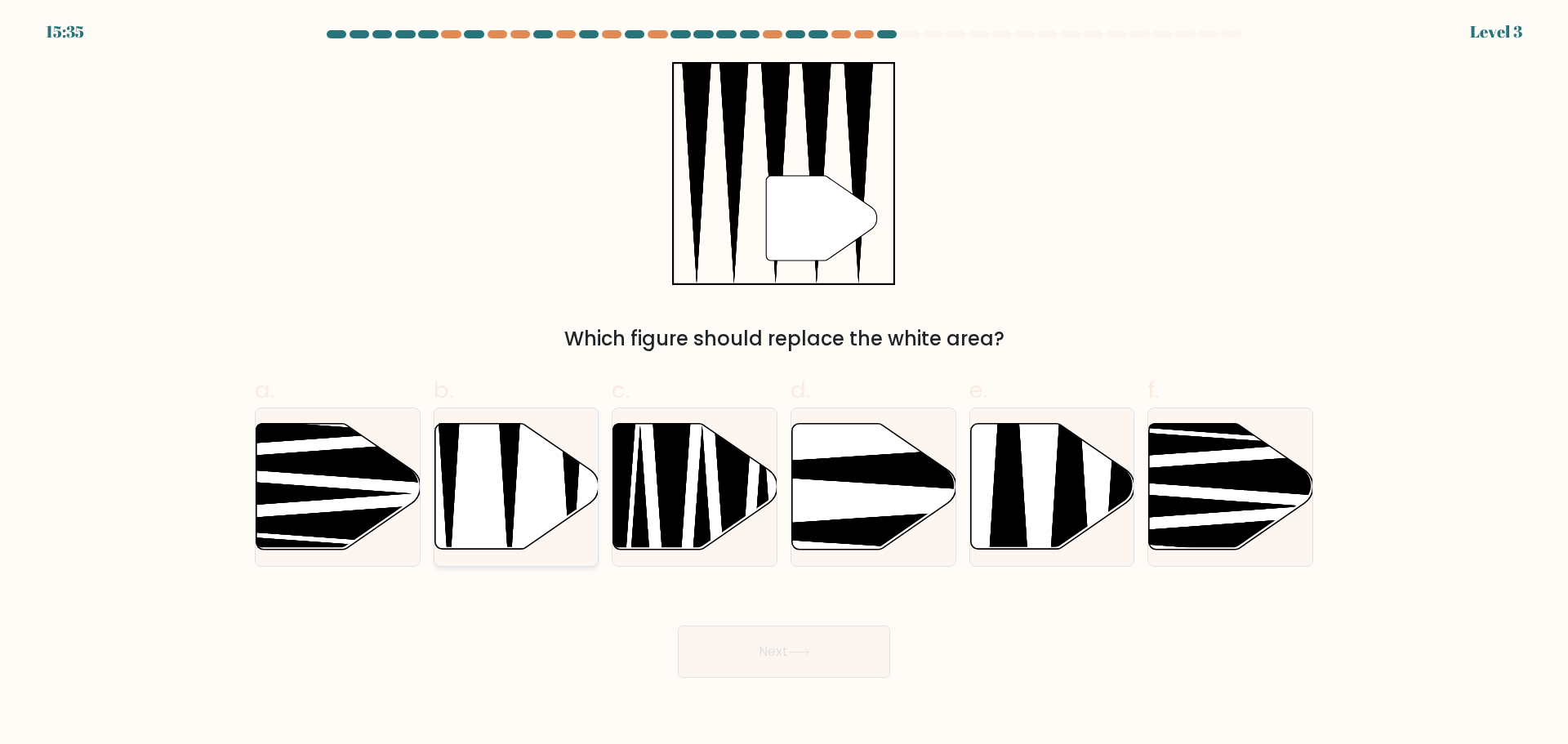
click at [569, 486] on icon at bounding box center [572, 420] width 43 height 325
click at [784, 383] on input "b." at bounding box center [784, 378] width 1 height 10
radio input "true"
click at [772, 663] on button "Next" at bounding box center [784, 652] width 212 height 52
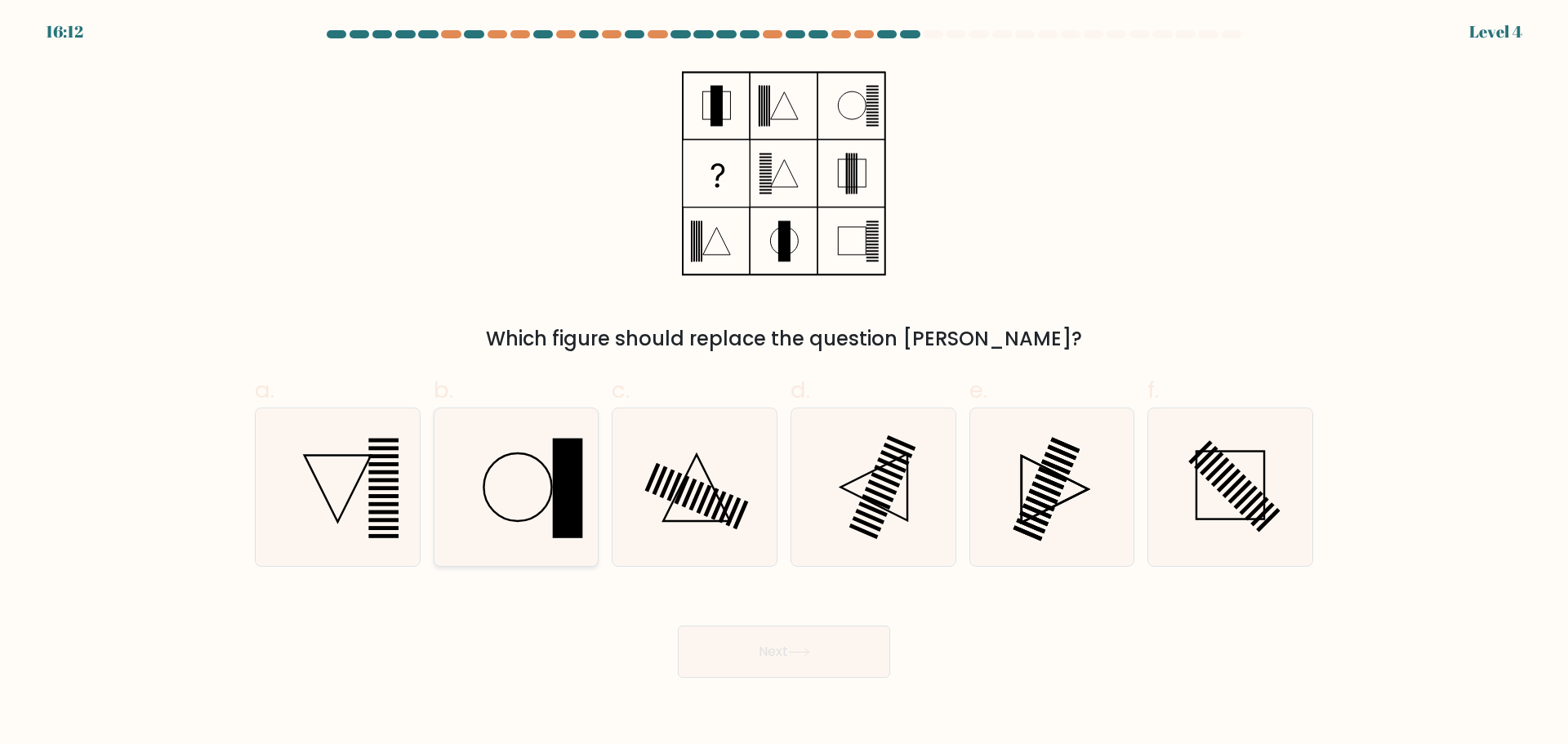
click at [561, 501] on rect at bounding box center [567, 487] width 30 height 99
click at [784, 383] on input "b." at bounding box center [784, 378] width 1 height 10
radio input "true"
click at [810, 644] on button "Next" at bounding box center [784, 652] width 212 height 52
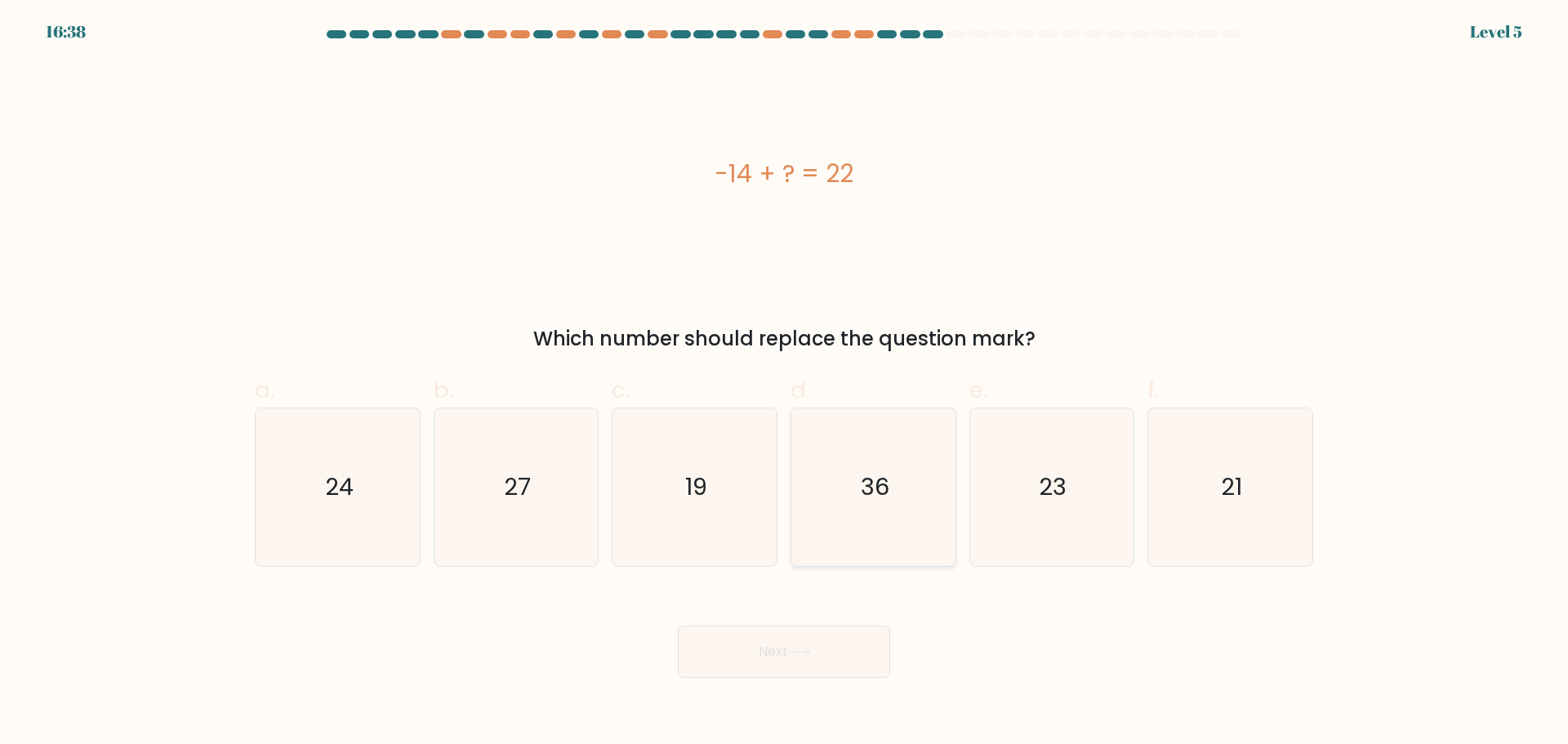
click at [875, 510] on icon "36" at bounding box center [873, 486] width 157 height 158
click at [785, 383] on input "d. 36" at bounding box center [784, 378] width 1 height 10
radio input "true"
click at [793, 642] on button "Next" at bounding box center [784, 652] width 212 height 52
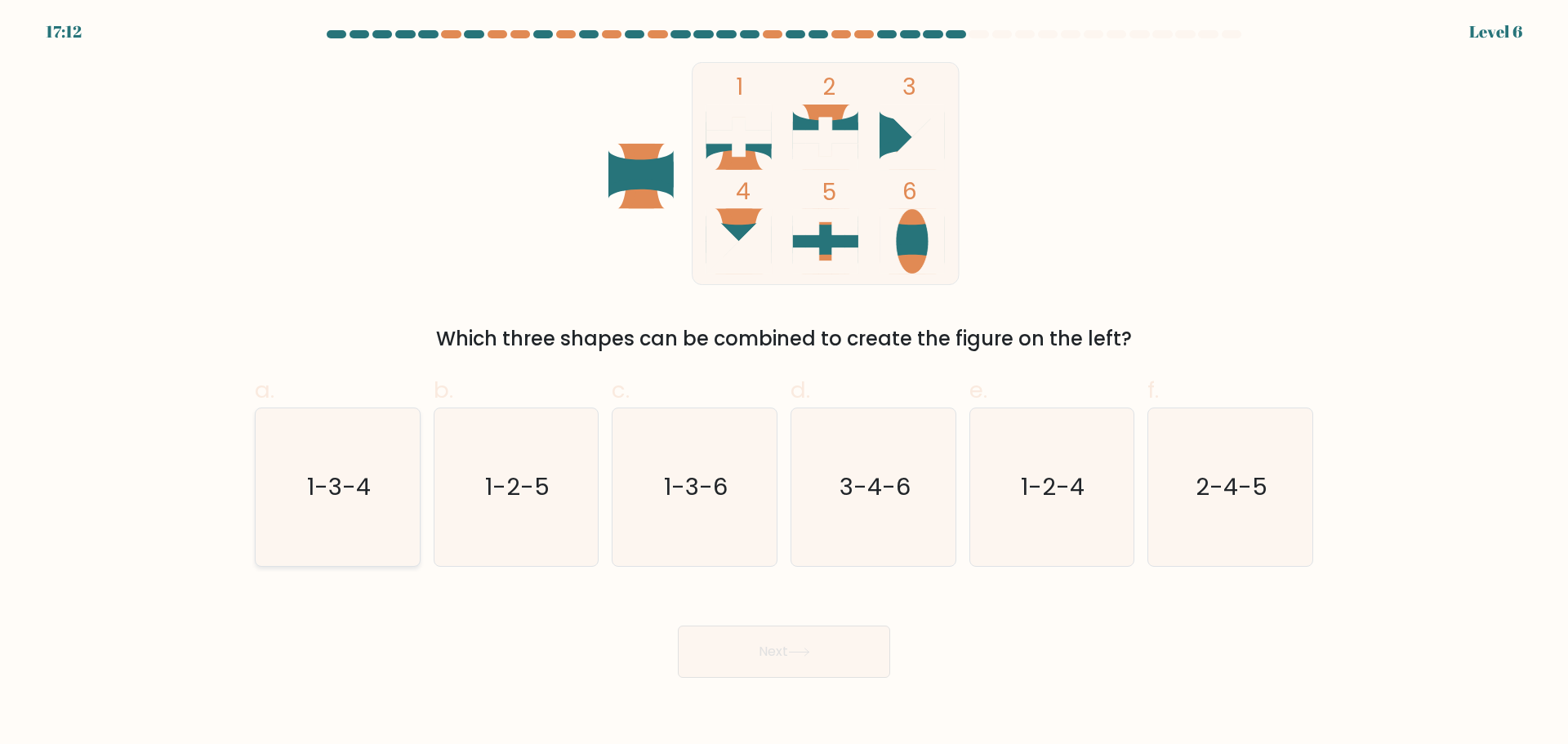
click at [370, 512] on icon "1-3-4" at bounding box center [338, 486] width 157 height 158
click at [784, 383] on input "a. 1-3-4" at bounding box center [784, 378] width 1 height 10
radio input "true"
drag, startPoint x: 821, startPoint y: 647, endPoint x: 841, endPoint y: 532, distance: 116.7
click at [821, 647] on button "Next" at bounding box center [784, 652] width 212 height 52
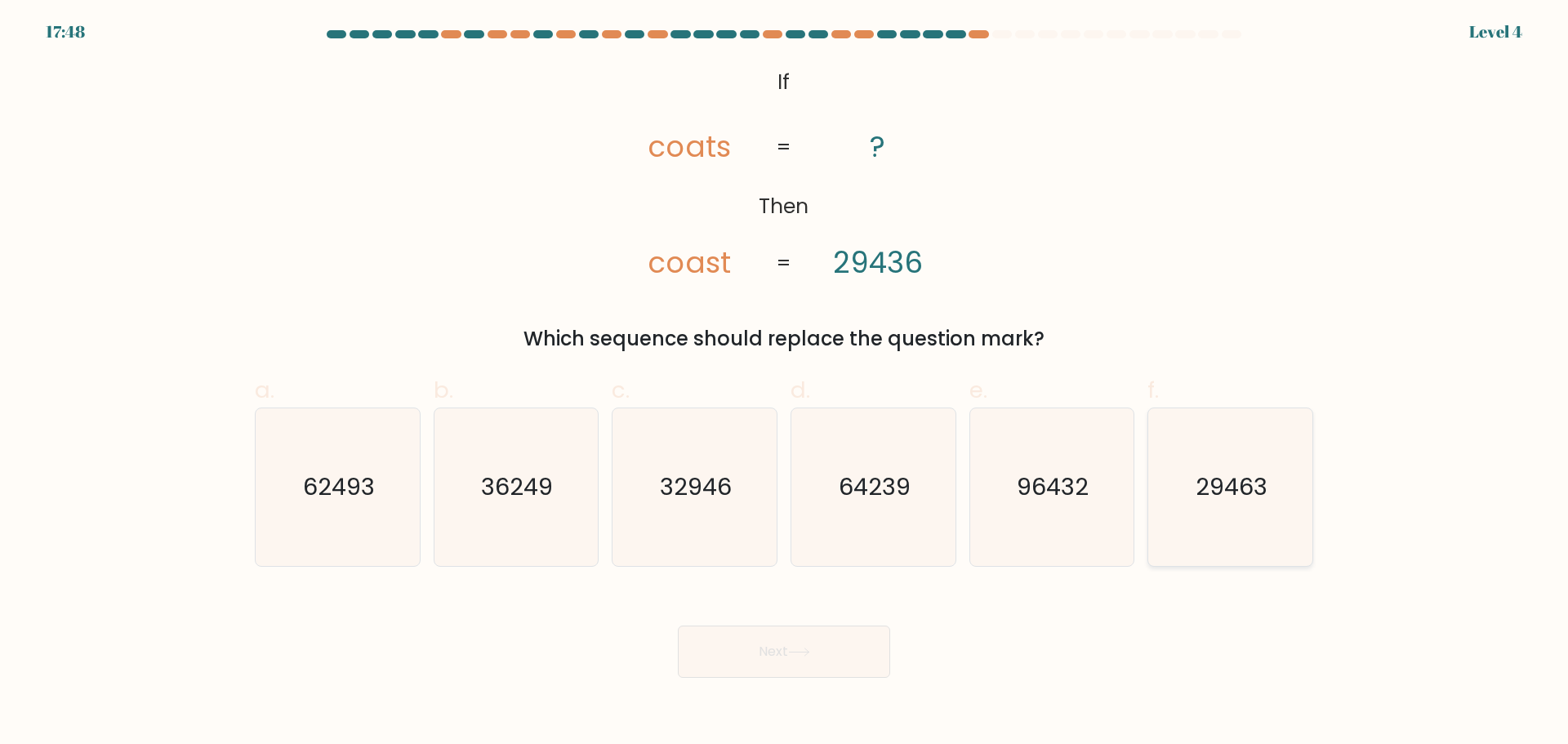
click at [1207, 516] on icon "29463" at bounding box center [1230, 486] width 157 height 158
click at [785, 383] on input "f. 29463" at bounding box center [784, 378] width 1 height 10
radio input "true"
click at [821, 654] on button "Next" at bounding box center [784, 652] width 212 height 52
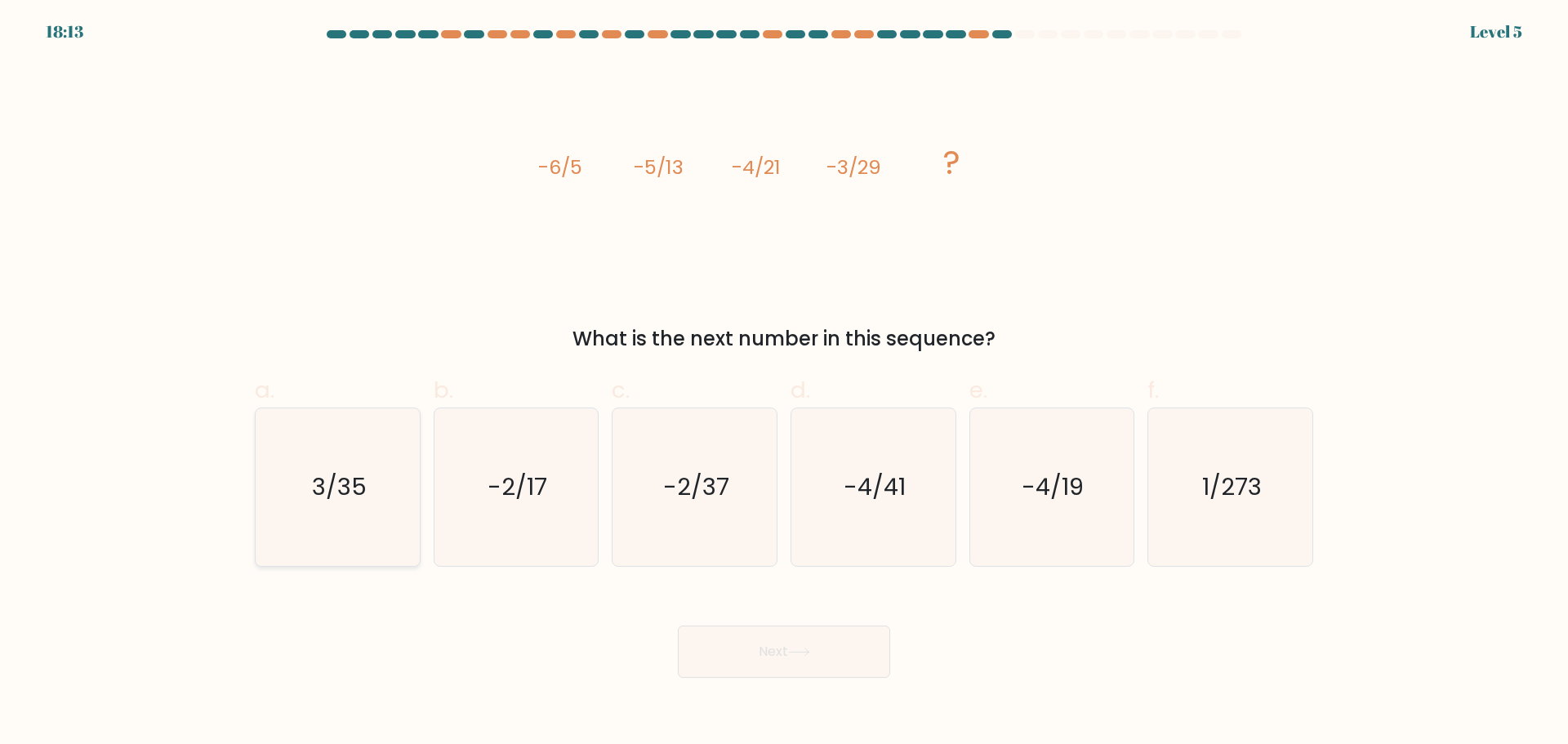
click at [343, 499] on text "3/35" at bounding box center [339, 487] width 55 height 33
click at [784, 383] on input "a. 3/35" at bounding box center [784, 378] width 1 height 10
radio input "true"
click at [801, 660] on button "Next" at bounding box center [784, 652] width 212 height 52
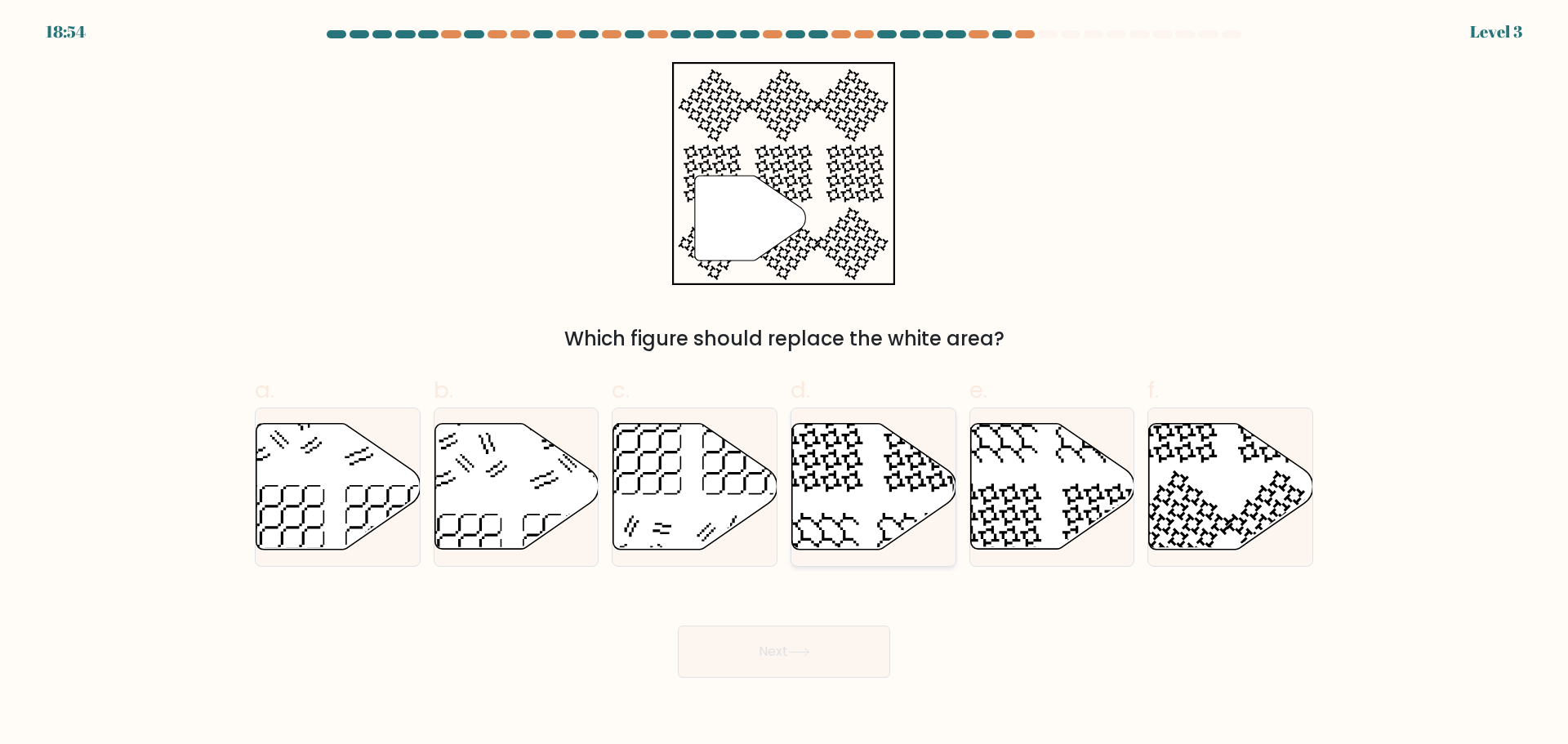
click at [882, 467] on icon at bounding box center [874, 486] width 164 height 126
click at [785, 383] on input "d." at bounding box center [784, 378] width 1 height 10
radio input "true"
click at [811, 658] on button "Next" at bounding box center [784, 652] width 212 height 52
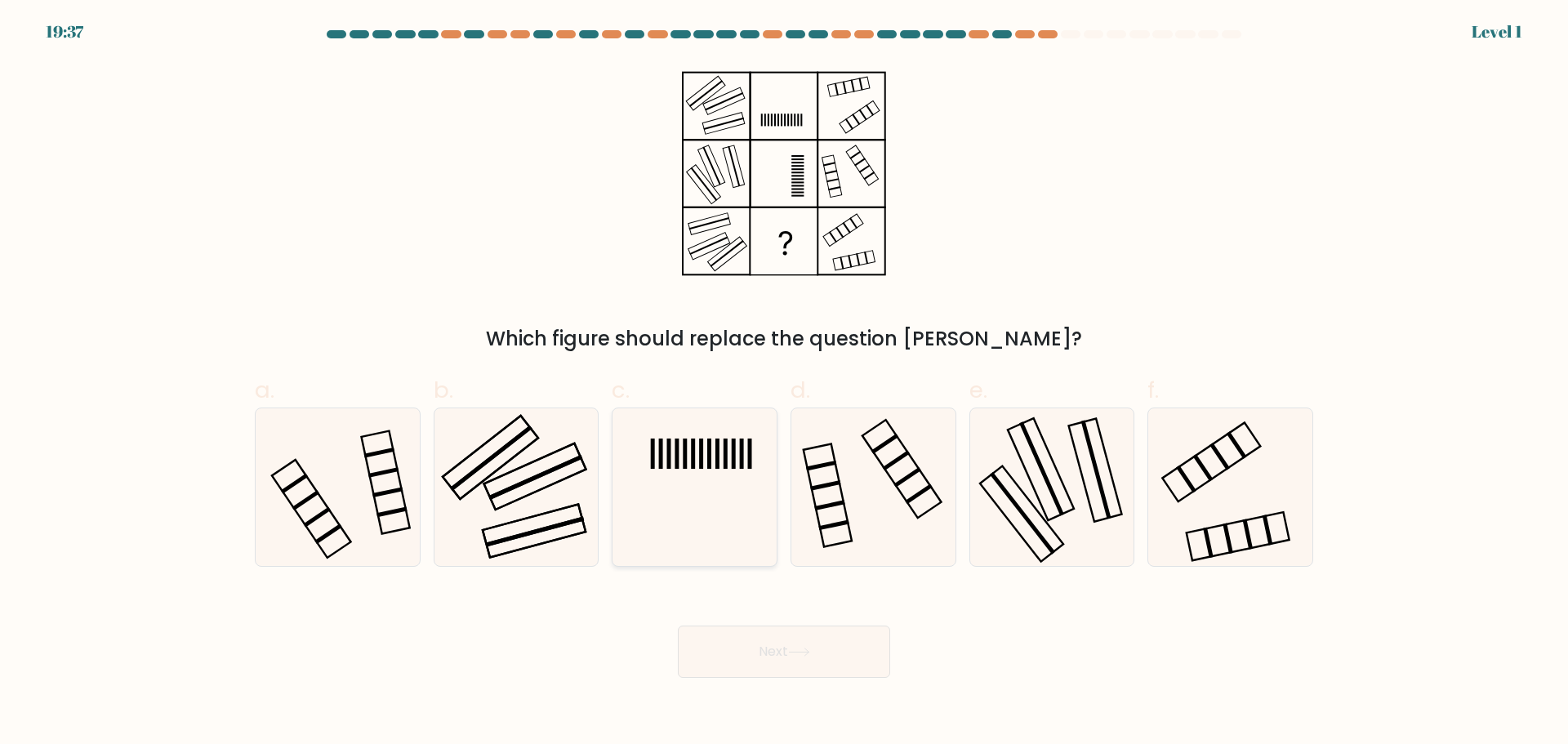
click at [684, 465] on rect at bounding box center [685, 453] width 4 height 30
click at [784, 383] on input "c." at bounding box center [784, 378] width 1 height 10
radio input "true"
click at [778, 682] on body "19:36 Level 1" at bounding box center [784, 372] width 1568 height 744
click at [791, 658] on button "Next" at bounding box center [784, 652] width 212 height 52
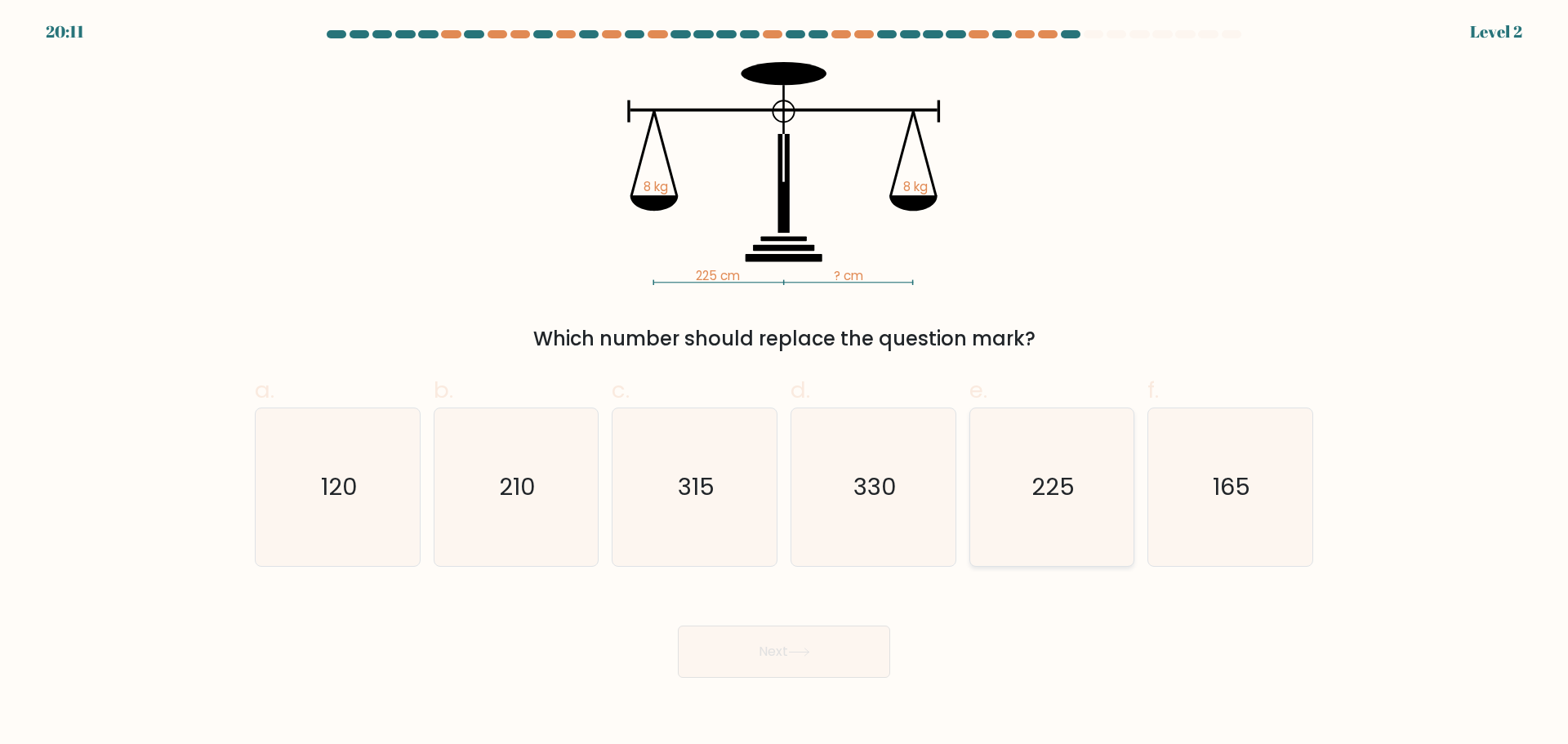
click at [1043, 484] on text "225" at bounding box center [1053, 487] width 44 height 33
click at [785, 383] on input "e. 225" at bounding box center [784, 378] width 1 height 10
radio input "true"
click at [825, 651] on button "Next" at bounding box center [784, 652] width 212 height 52
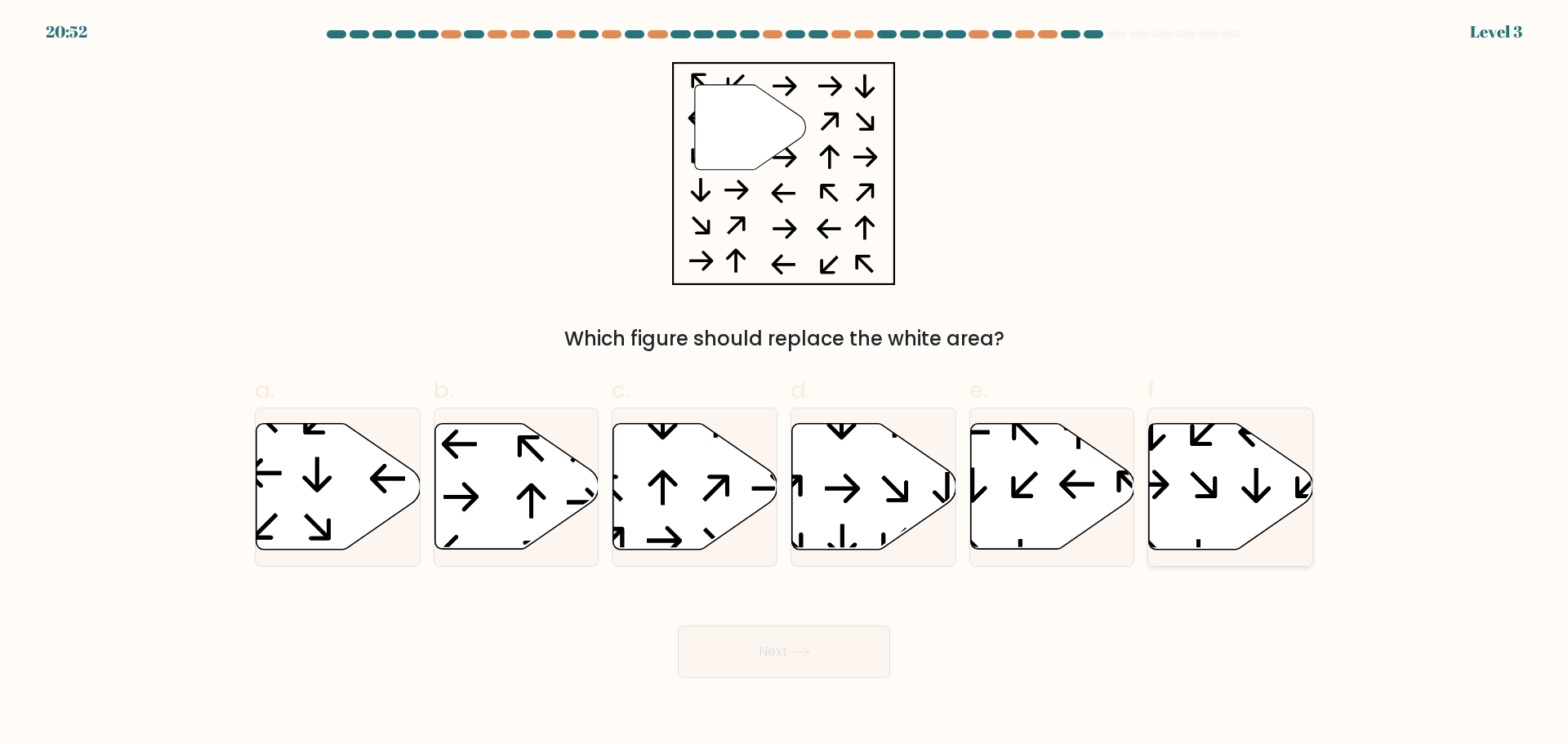
click at [1202, 463] on icon at bounding box center [1230, 486] width 164 height 126
click at [785, 383] on input "f." at bounding box center [784, 378] width 1 height 10
radio input "true"
drag, startPoint x: 839, startPoint y: 656, endPoint x: 854, endPoint y: 626, distance: 33.5
click at [839, 655] on button "Next" at bounding box center [784, 652] width 212 height 52
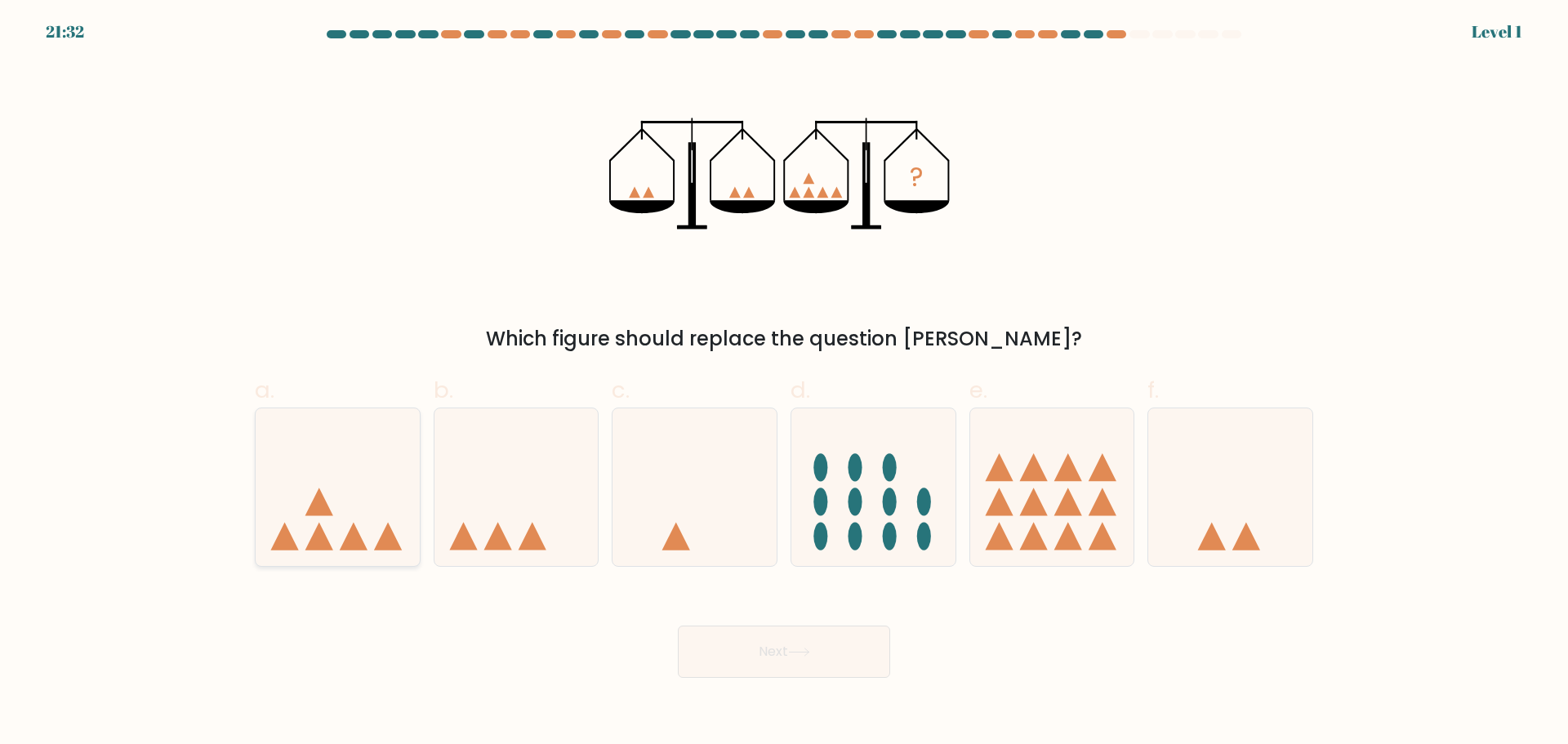
click at [364, 513] on icon at bounding box center [338, 486] width 164 height 136
click at [784, 383] on input "a." at bounding box center [784, 378] width 1 height 10
radio input "true"
click at [788, 667] on button "Next" at bounding box center [784, 652] width 212 height 52
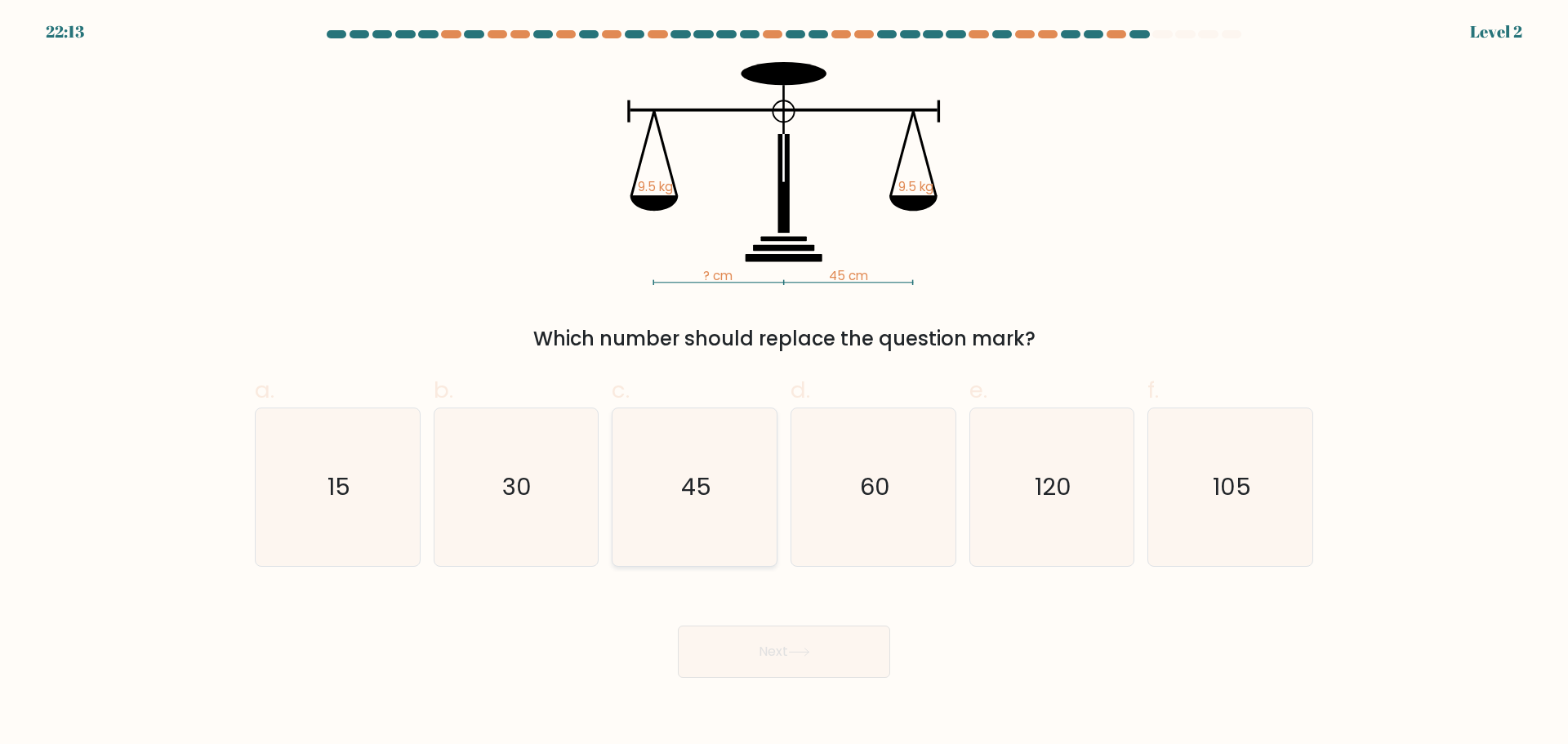
click at [682, 511] on icon "45" at bounding box center [694, 486] width 157 height 158
click at [784, 383] on input "c. 45" at bounding box center [784, 378] width 1 height 10
radio input "true"
click at [780, 631] on button "Next" at bounding box center [784, 652] width 212 height 52
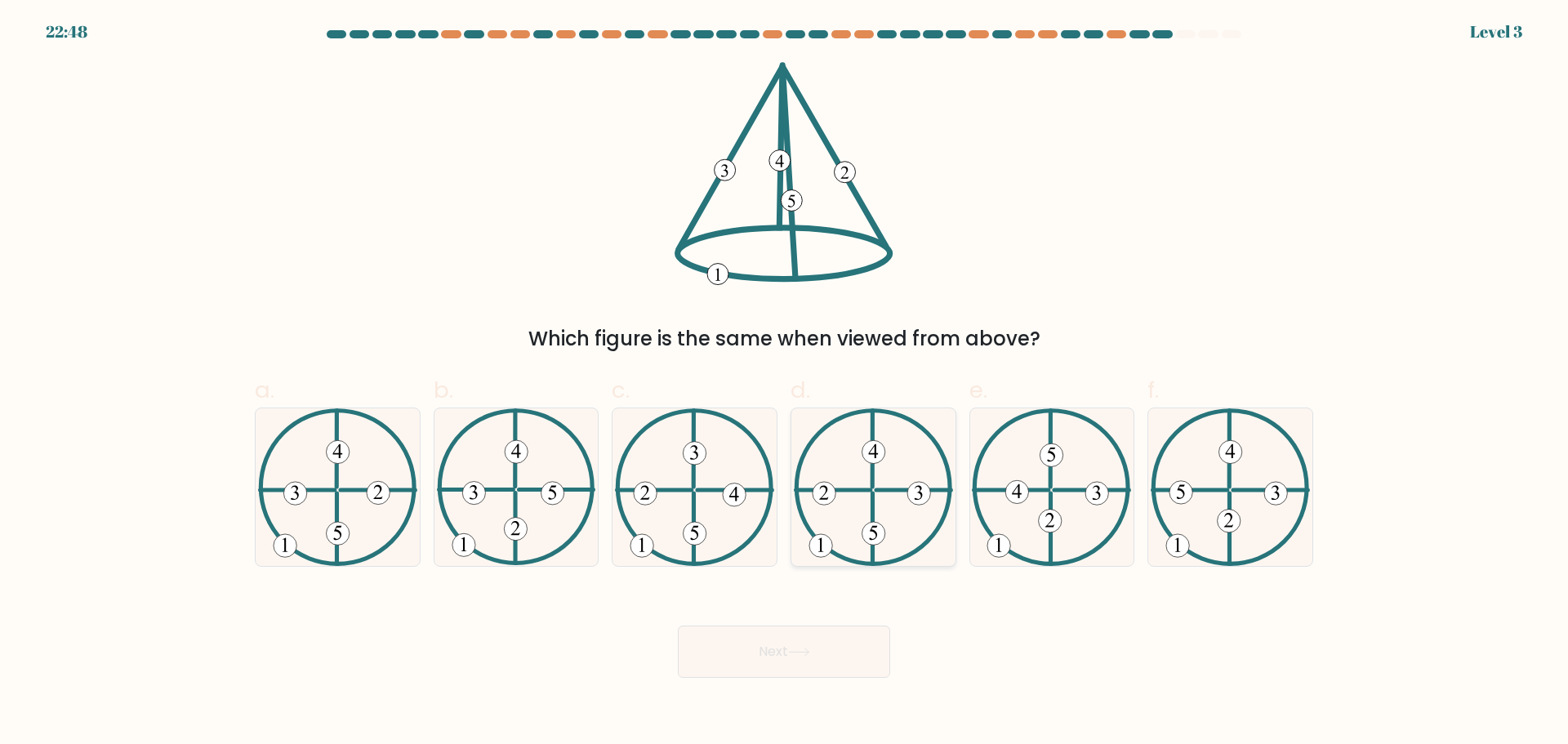
click at [868, 517] on icon at bounding box center [873, 486] width 159 height 158
click at [785, 383] on input "d." at bounding box center [784, 378] width 1 height 10
radio input "true"
click at [794, 631] on button "Next" at bounding box center [784, 652] width 212 height 52
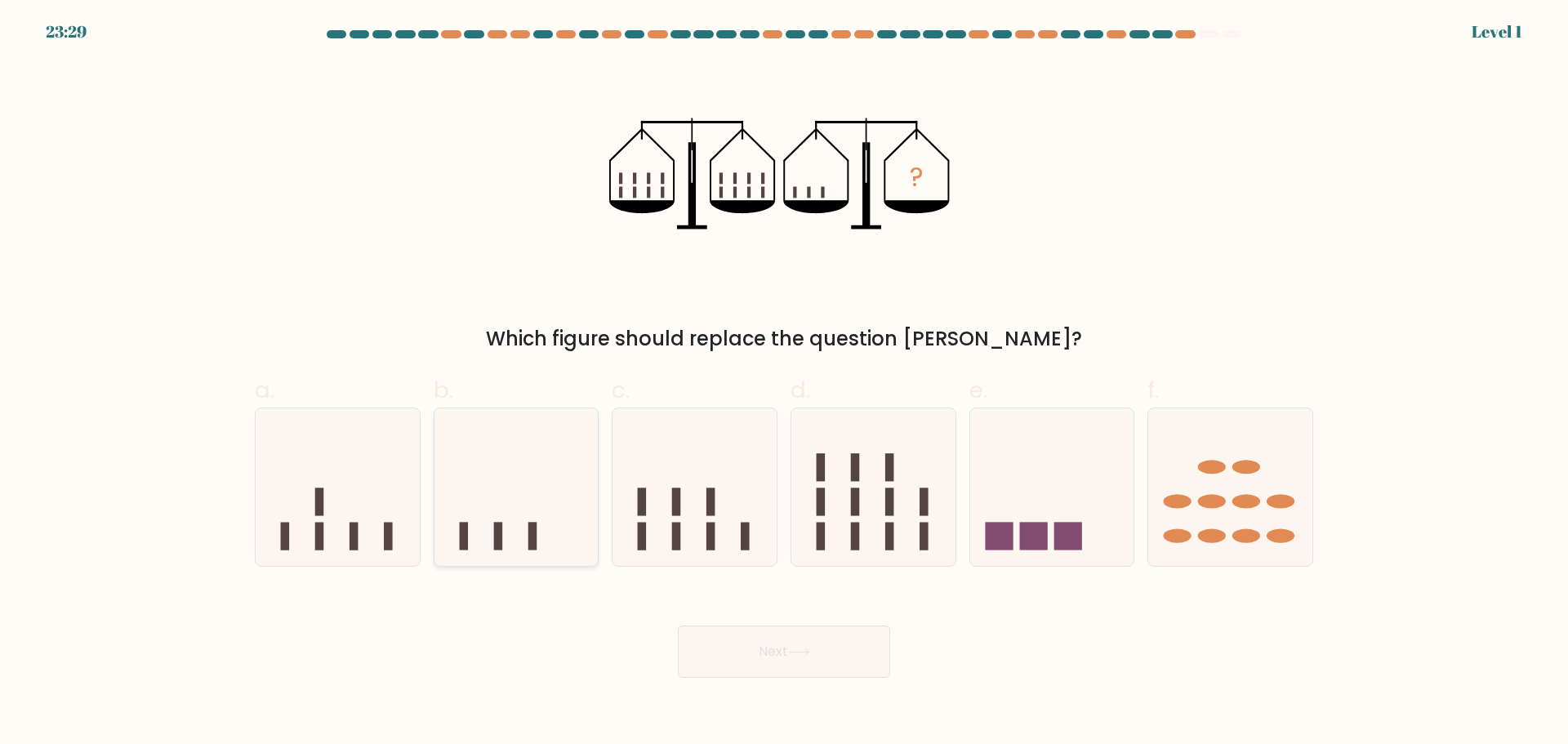
click at [549, 520] on icon at bounding box center [516, 486] width 164 height 136
click at [784, 383] on input "b." at bounding box center [784, 378] width 1 height 10
radio input "true"
click at [793, 647] on icon at bounding box center [799, 652] width 22 height 9
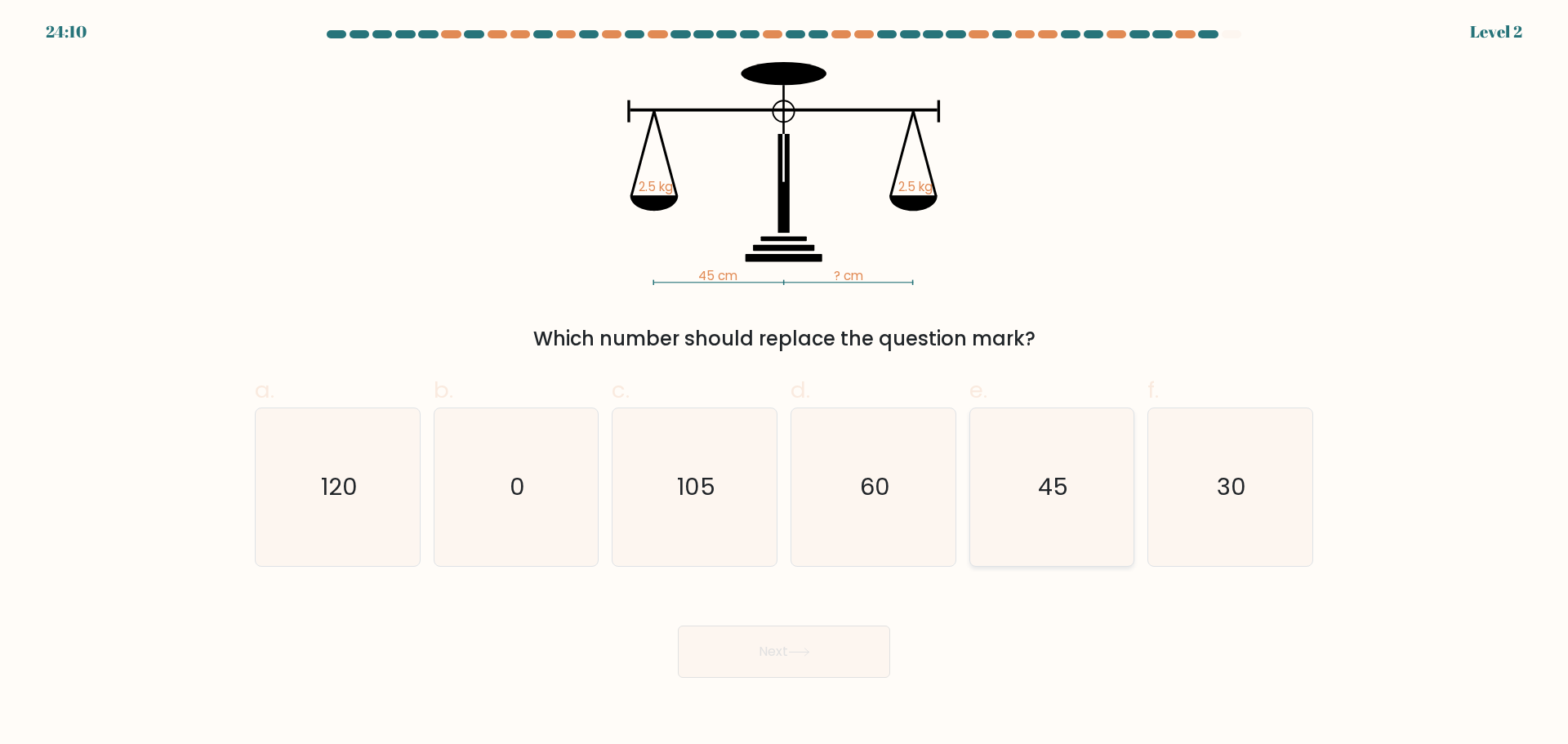
click at [1041, 515] on icon "45" at bounding box center [1051, 486] width 157 height 158
click at [785, 383] on input "e. 45" at bounding box center [784, 378] width 1 height 10
radio input "true"
click at [834, 660] on button "Next" at bounding box center [784, 652] width 212 height 52
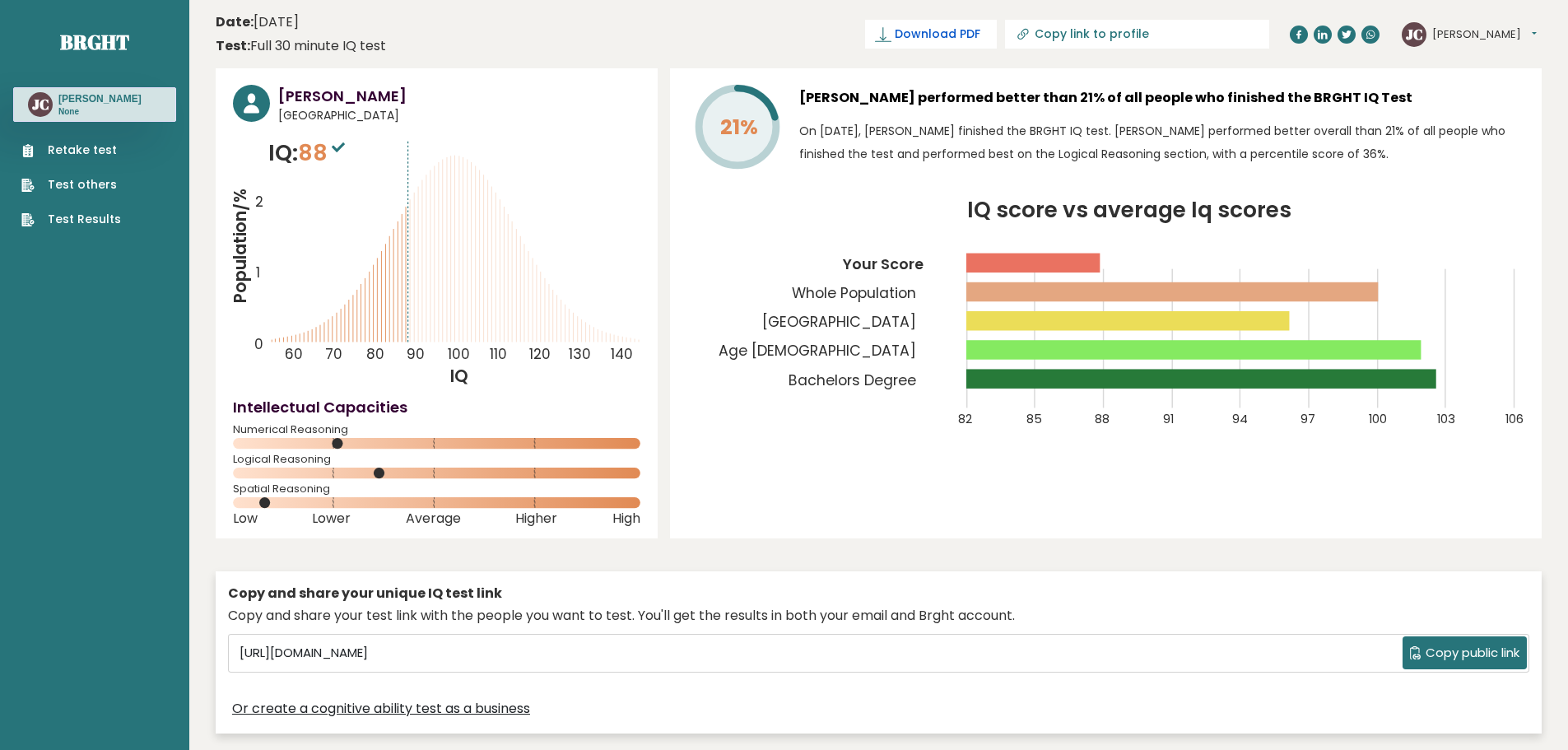
click at [980, 34] on span "Download PDF" at bounding box center [937, 34] width 86 height 18
